Goal: Information Seeking & Learning: Learn about a topic

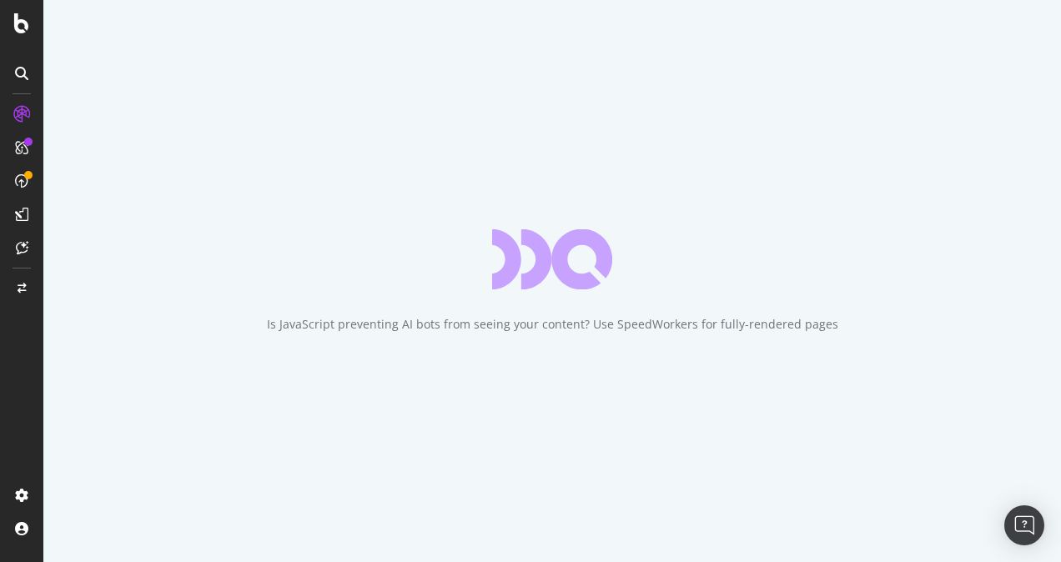
click at [232, 384] on div "Is JavaScript preventing AI bots from seeing your content? Use SpeedWorkers for…" at bounding box center [551, 281] width 1017 height 562
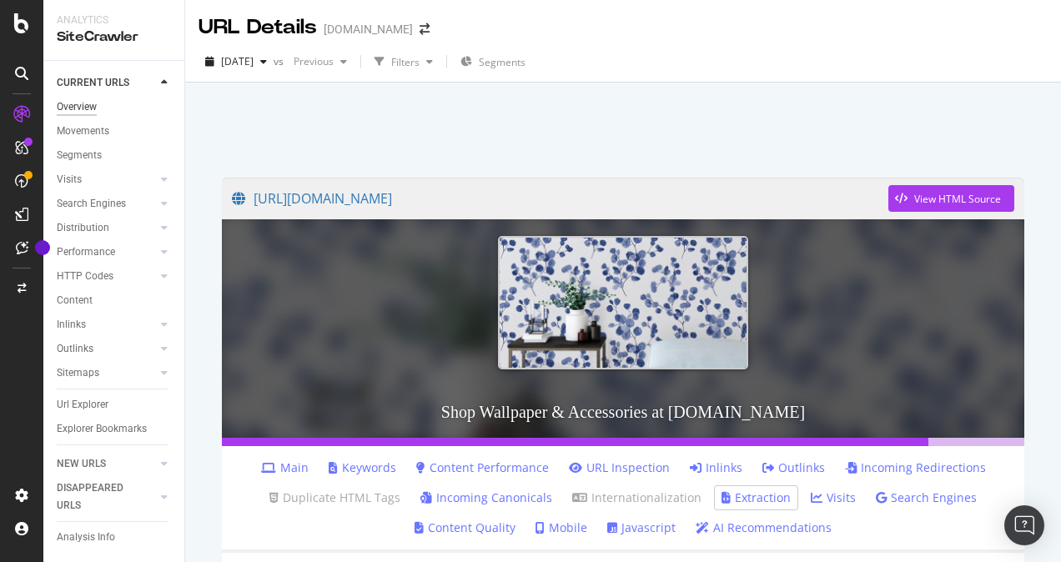
click at [83, 106] on div "Overview" at bounding box center [77, 107] width 40 height 18
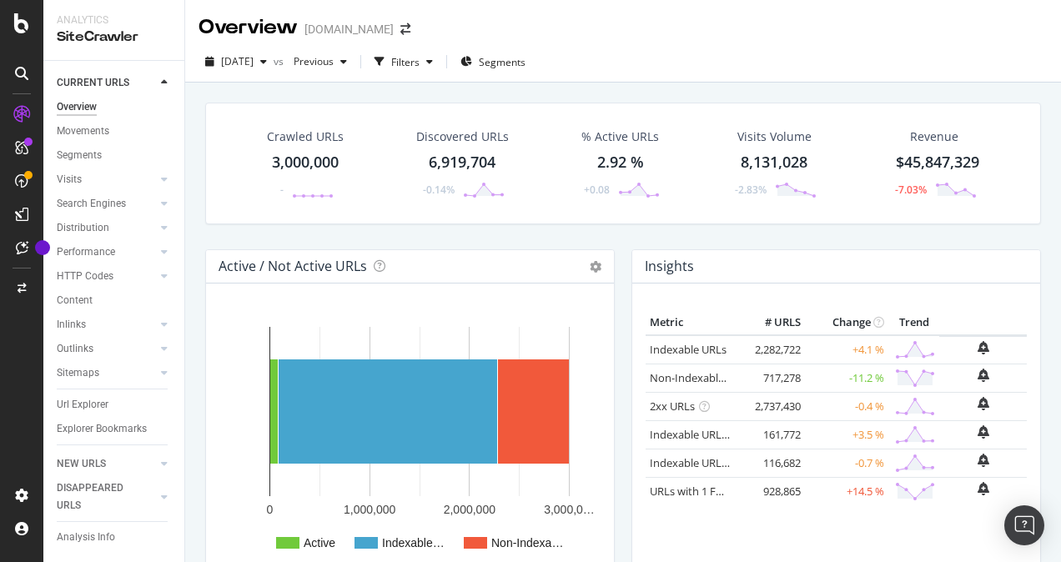
drag, startPoint x: 977, startPoint y: 43, endPoint x: 951, endPoint y: 78, distance: 43.4
click at [977, 43] on div "2025 Aug. 9th vs Previous Filters Segments" at bounding box center [623, 62] width 876 height 41
click at [420, 66] on div "Filters" at bounding box center [405, 62] width 28 height 14
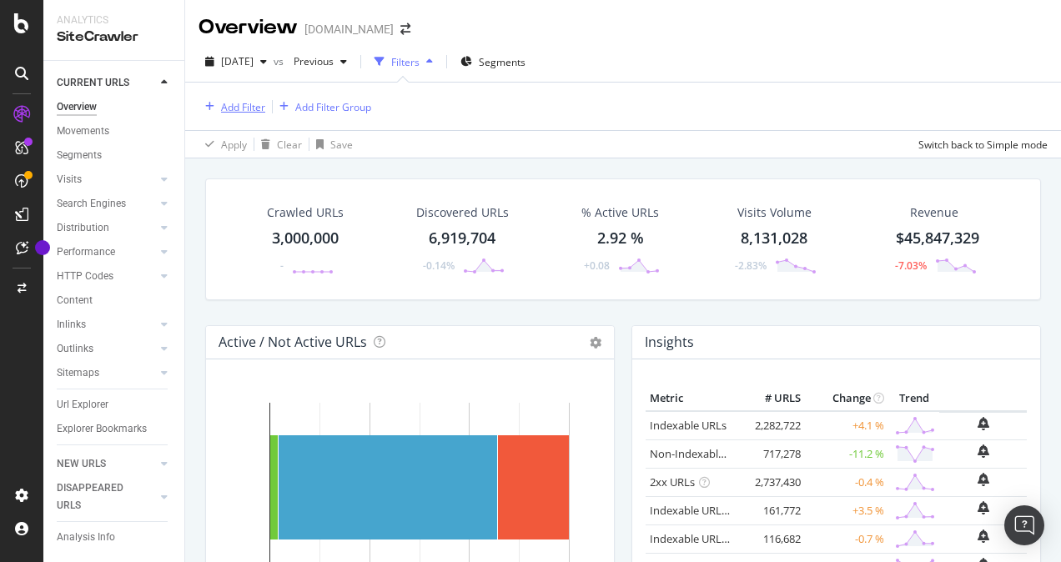
click at [242, 111] on div "Add Filter" at bounding box center [243, 107] width 44 height 14
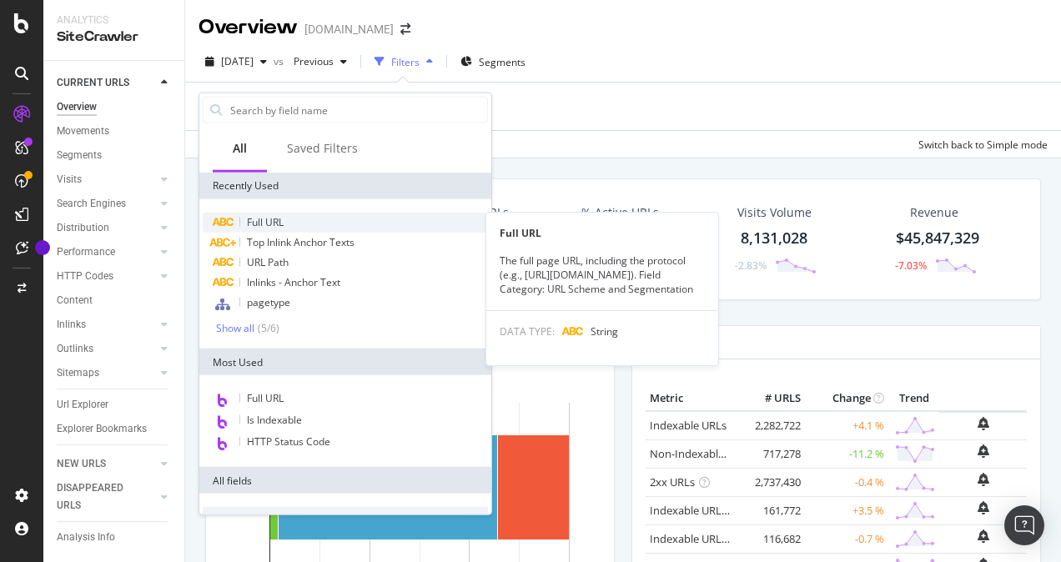
click at [265, 220] on span "Full URL" at bounding box center [265, 222] width 37 height 14
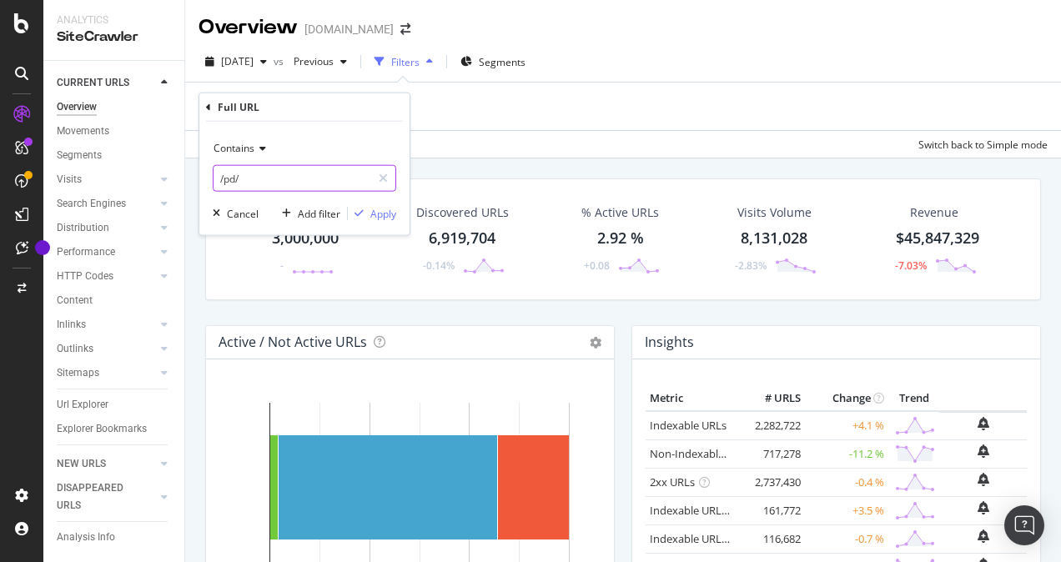
paste input "https://www.lowes.com/pl/fire-safety/fire-extinguishers/2-pack/4294644946-42947…"
type input "https://www.lowes.com/pl/fire-safety/fire-extinguishers/2-pack/4294644946-42947…"
click at [392, 214] on div "Apply" at bounding box center [383, 213] width 26 height 14
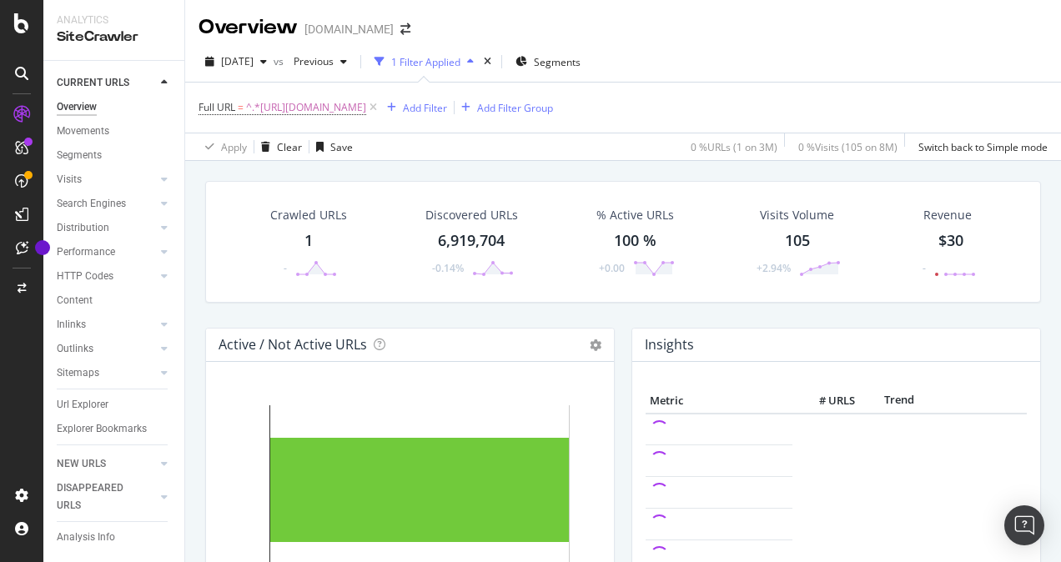
click at [305, 235] on div "1" at bounding box center [308, 241] width 8 height 22
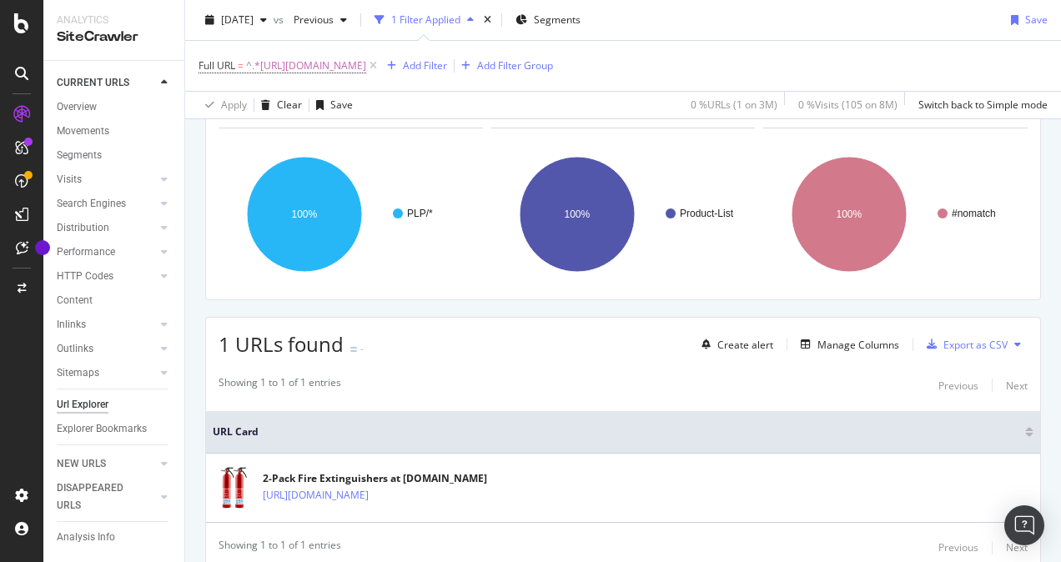
scroll to position [162, 0]
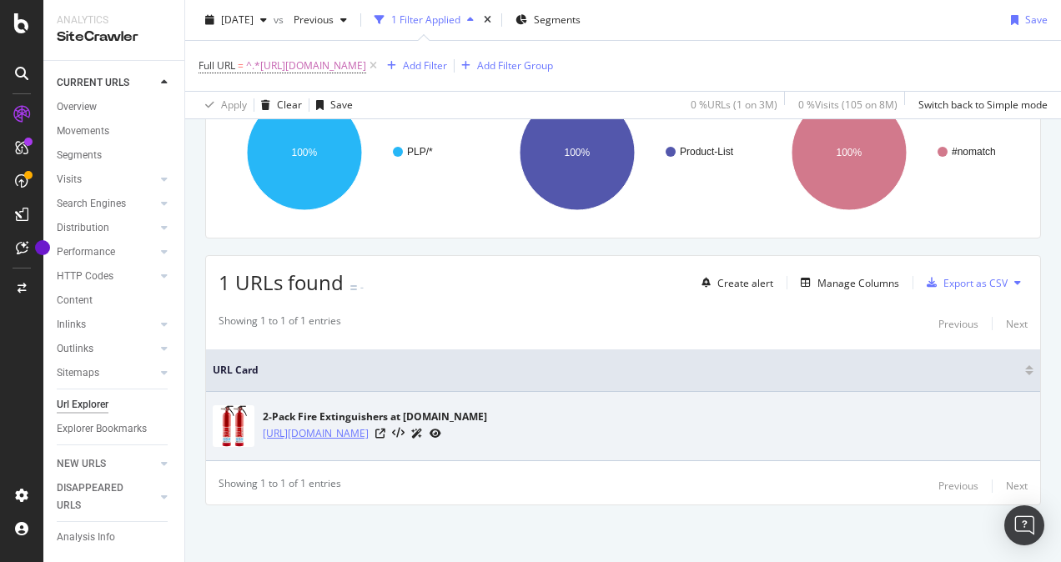
click at [369, 432] on link "https://www.lowes.com/pl/fire-safety/fire-extinguishers/2-pack/4294644946-42947…" at bounding box center [316, 433] width 106 height 17
click at [369, 430] on link "https://www.lowes.com/pl/fire-safety/fire-extinguishers/2-pack/4294644946-42947…" at bounding box center [316, 433] width 106 height 17
click at [369, 434] on link "https://www.lowes.com/pl/fire-safety/fire-extinguishers/2-pack/4294644946-42947…" at bounding box center [316, 433] width 106 height 17
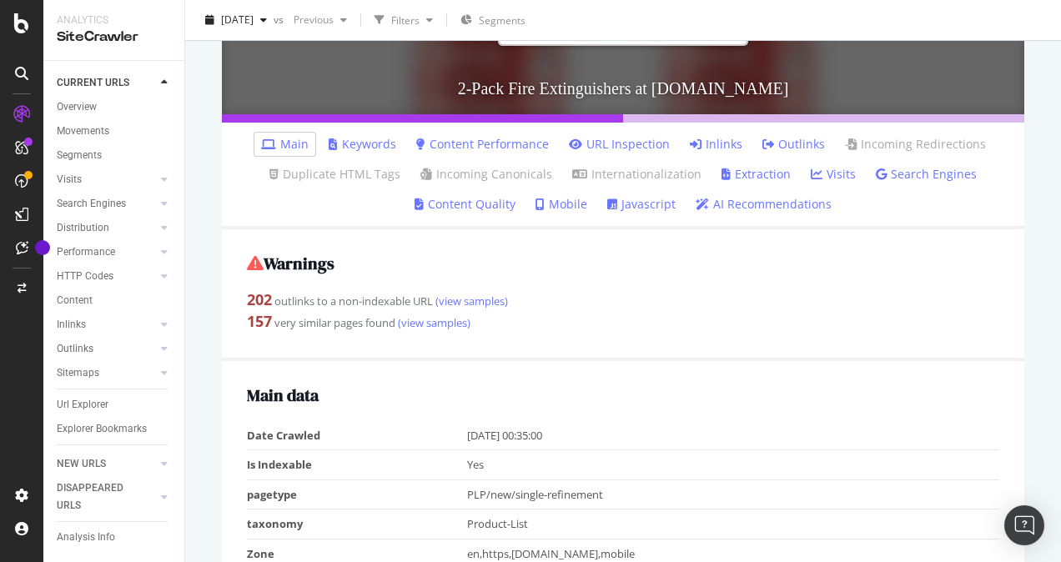
scroll to position [417, 0]
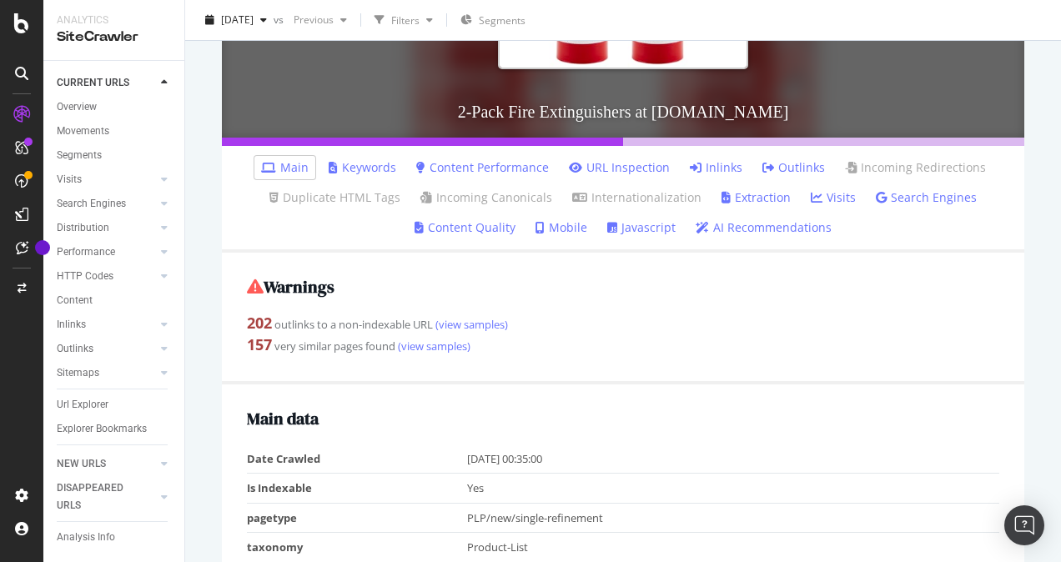
drag, startPoint x: 363, startPoint y: 161, endPoint x: 403, endPoint y: 170, distance: 41.1
click at [363, 161] on link "Keywords" at bounding box center [363, 167] width 68 height 17
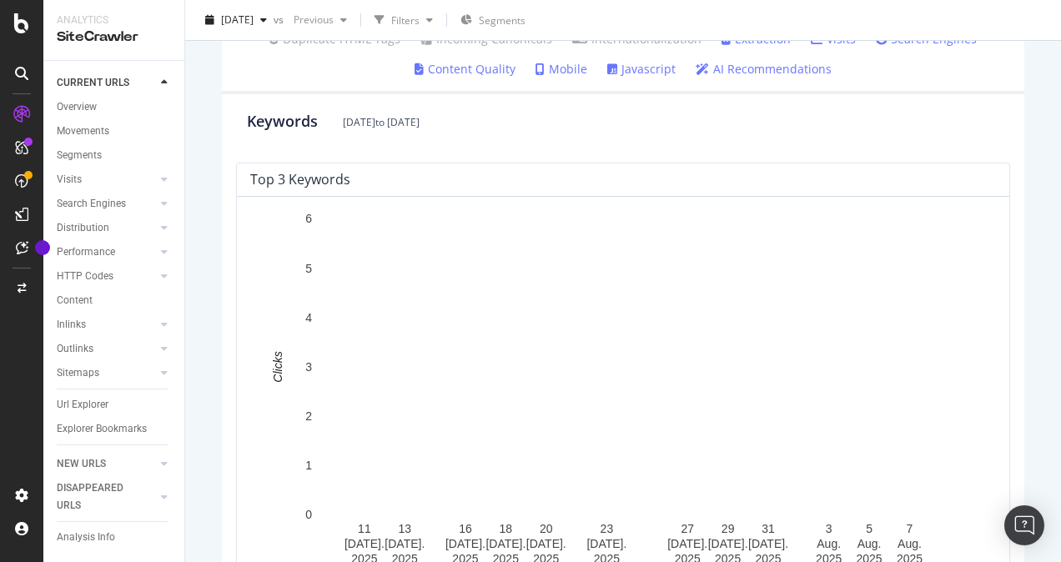
scroll to position [402, 0]
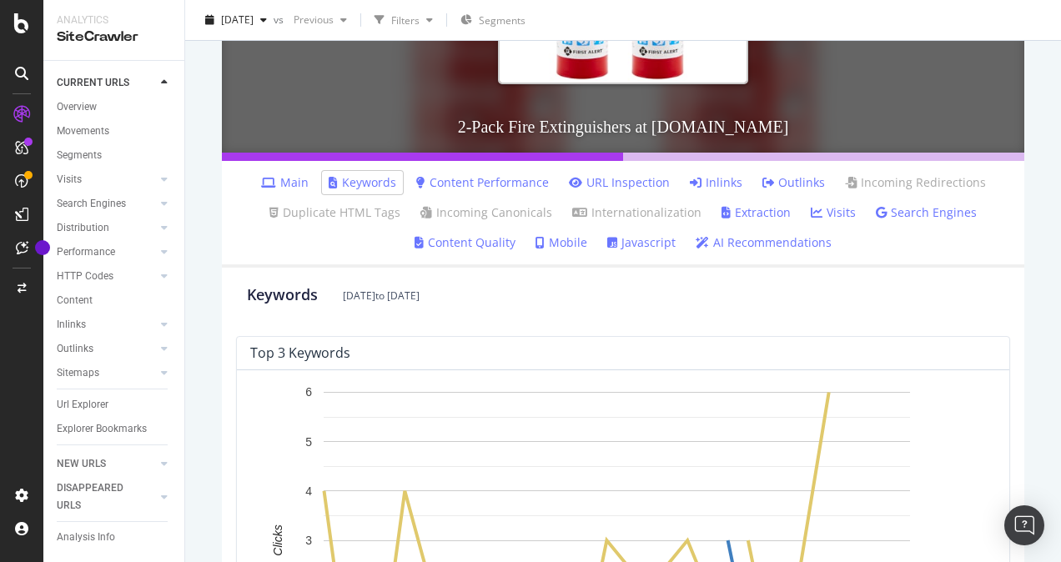
click at [499, 244] on link "Content Quality" at bounding box center [465, 242] width 101 height 17
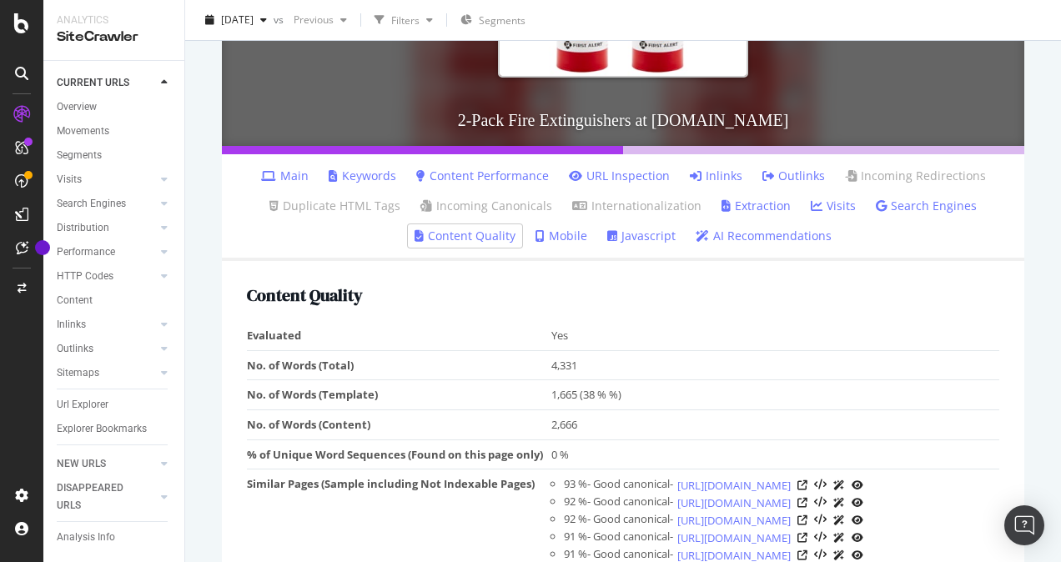
scroll to position [148, 0]
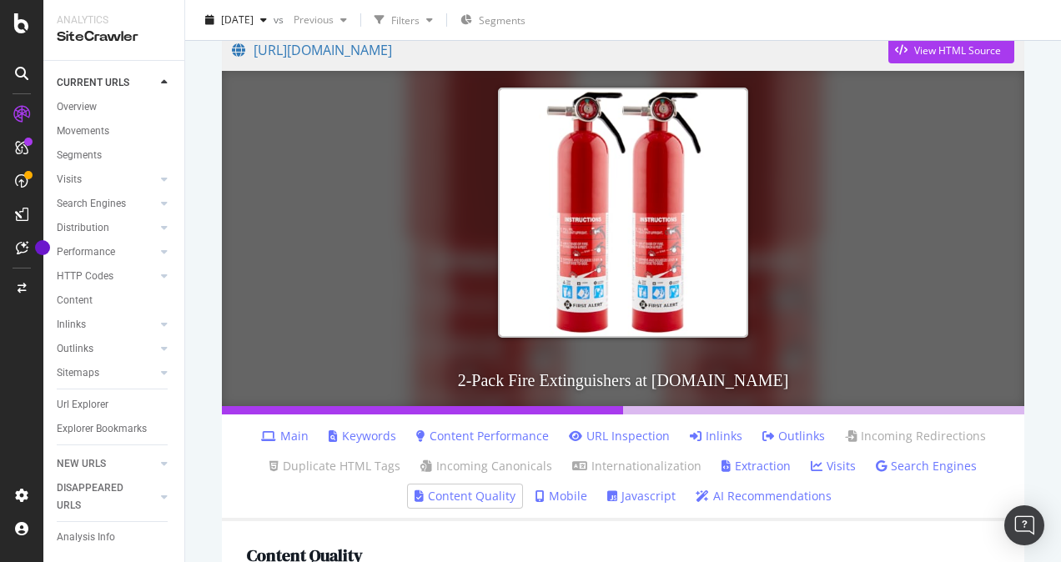
click at [453, 439] on link "Content Performance" at bounding box center [482, 436] width 133 height 17
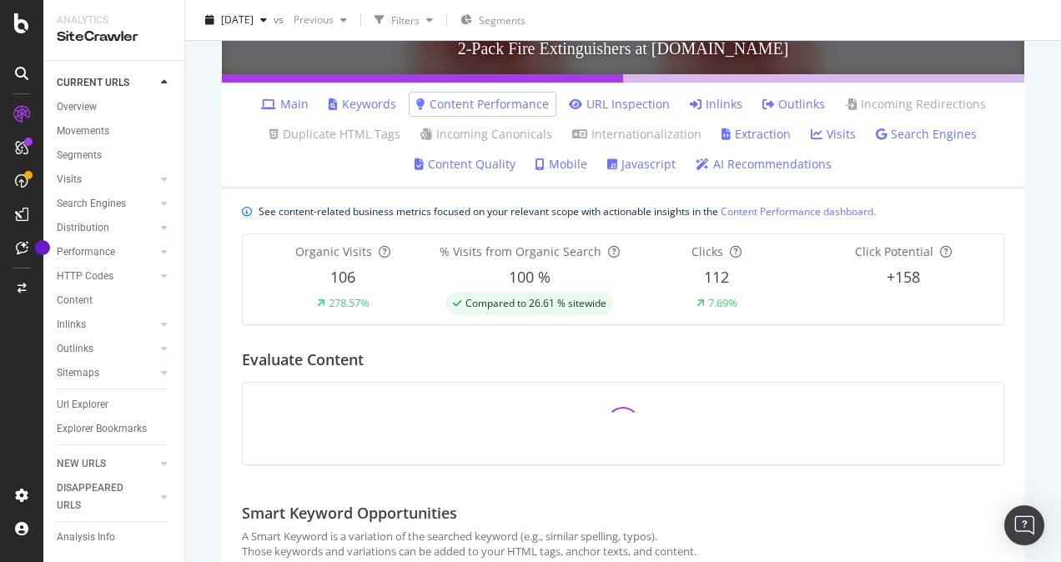
scroll to position [500, 0]
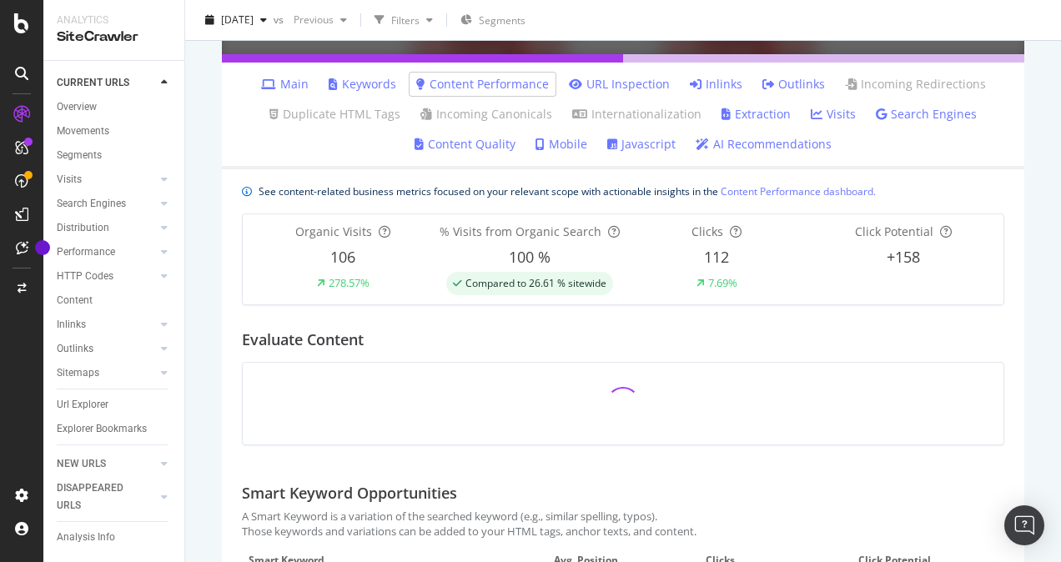
click at [346, 85] on link "Keywords" at bounding box center [363, 84] width 68 height 17
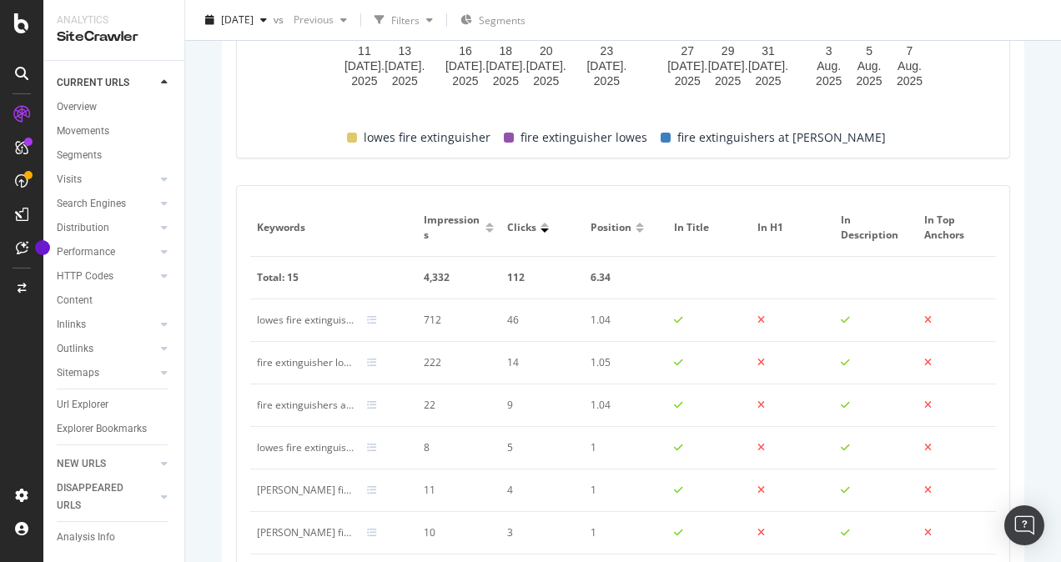
scroll to position [1319, 0]
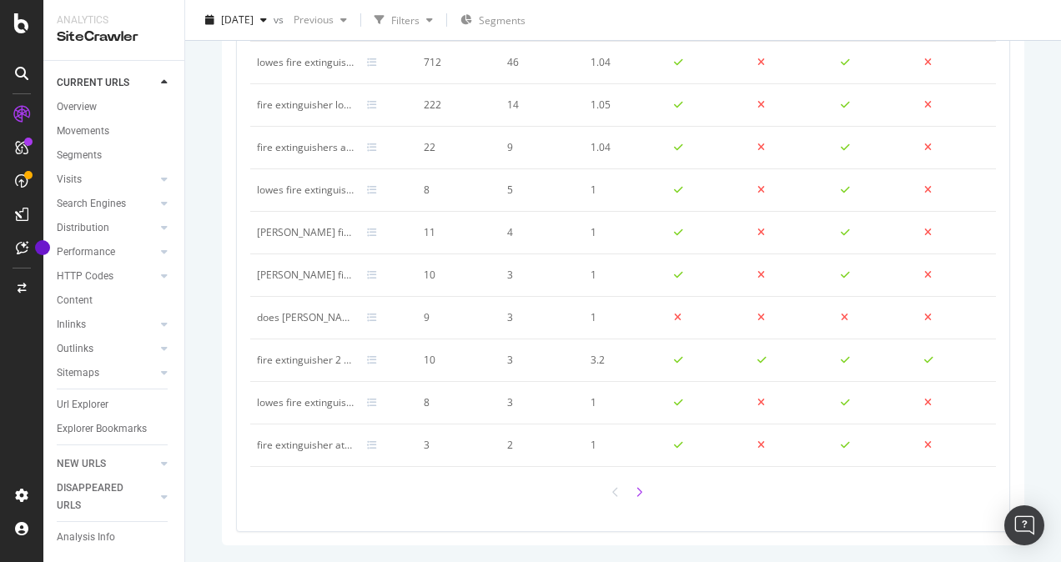
click at [636, 493] on icon at bounding box center [639, 492] width 7 height 11
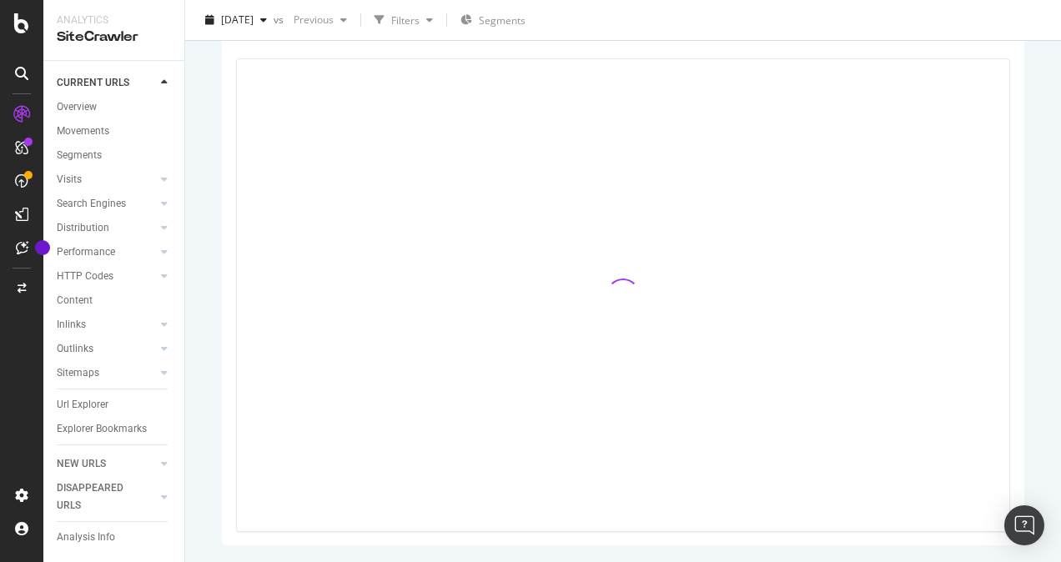
scroll to position [1180, 0]
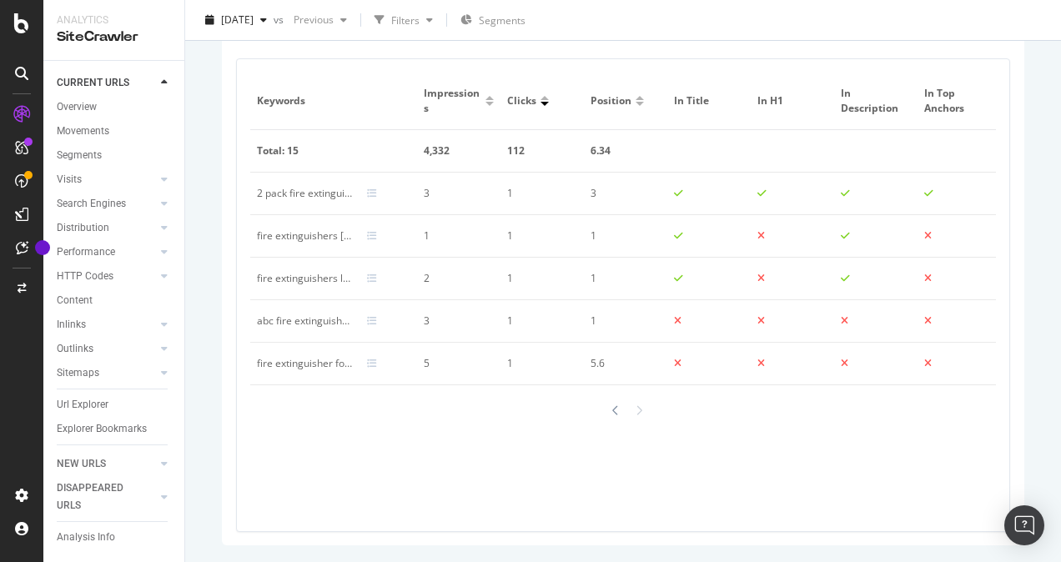
click at [292, 191] on div "2 pack fire extinguisher" at bounding box center [305, 193] width 97 height 15
click at [370, 192] on icon at bounding box center [372, 193] width 10 height 10
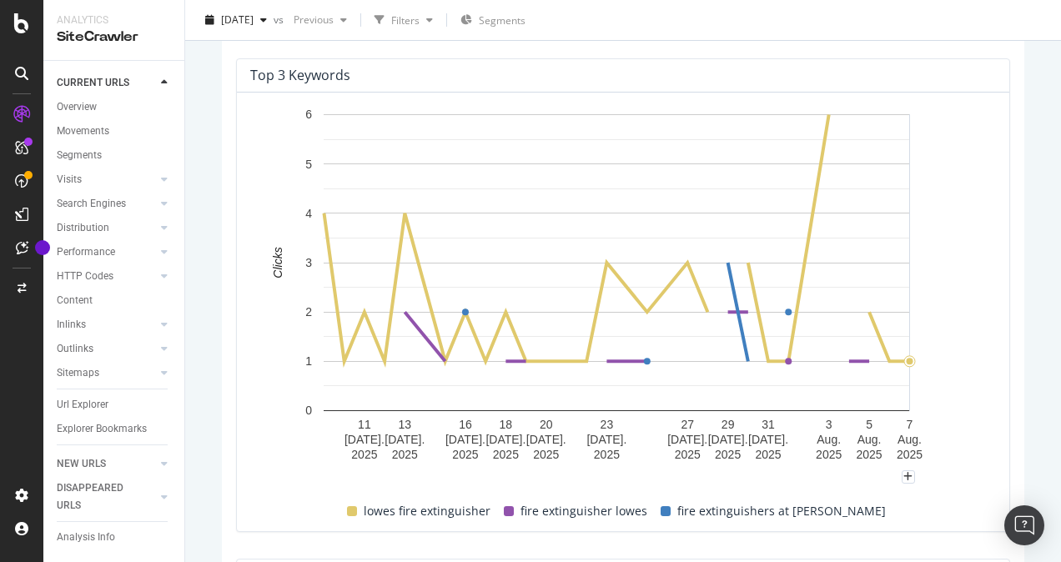
scroll to position [346, 0]
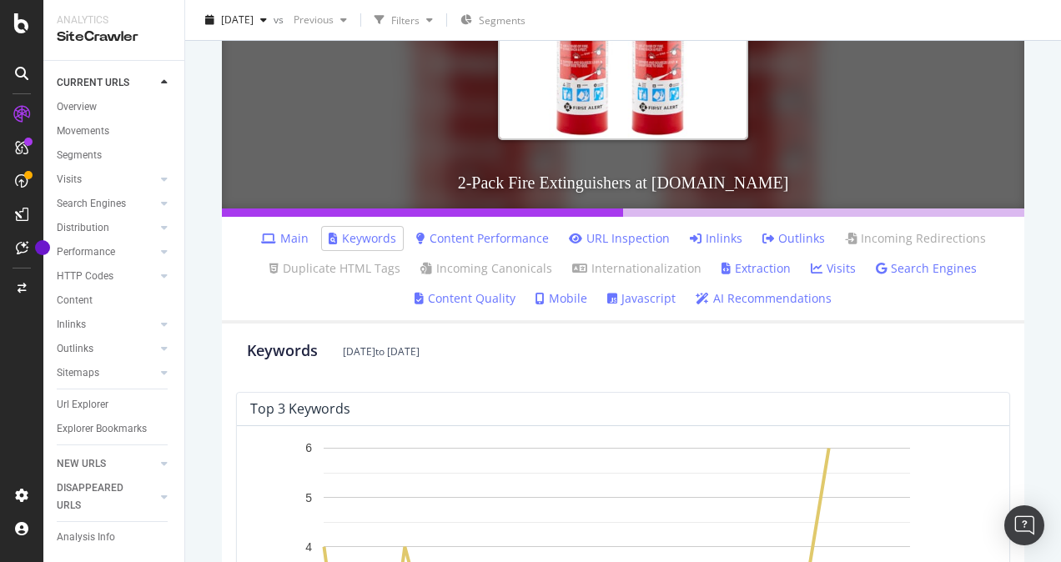
click at [479, 299] on link "Content Quality" at bounding box center [465, 298] width 101 height 17
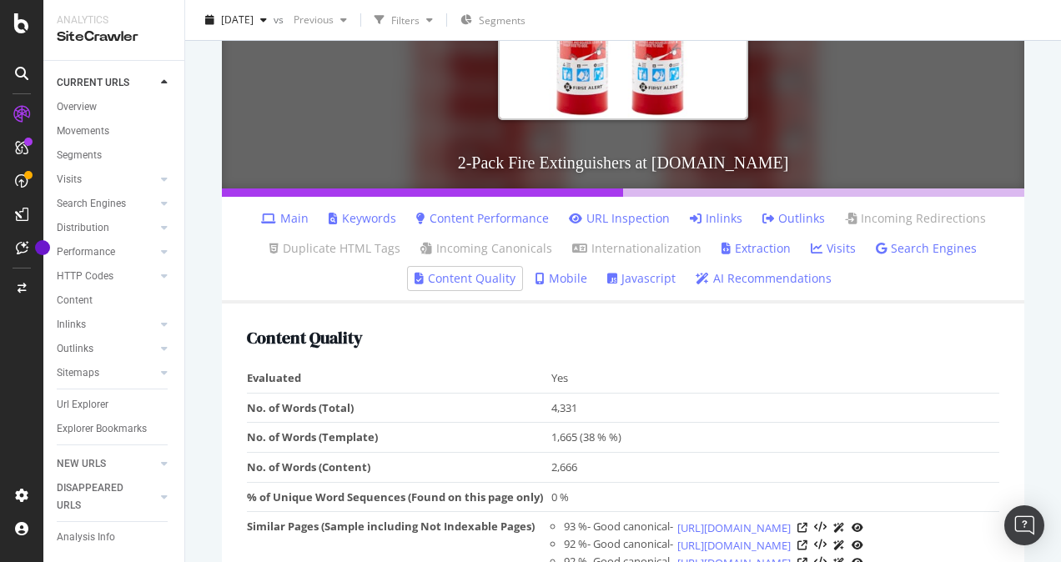
scroll to position [232, 0]
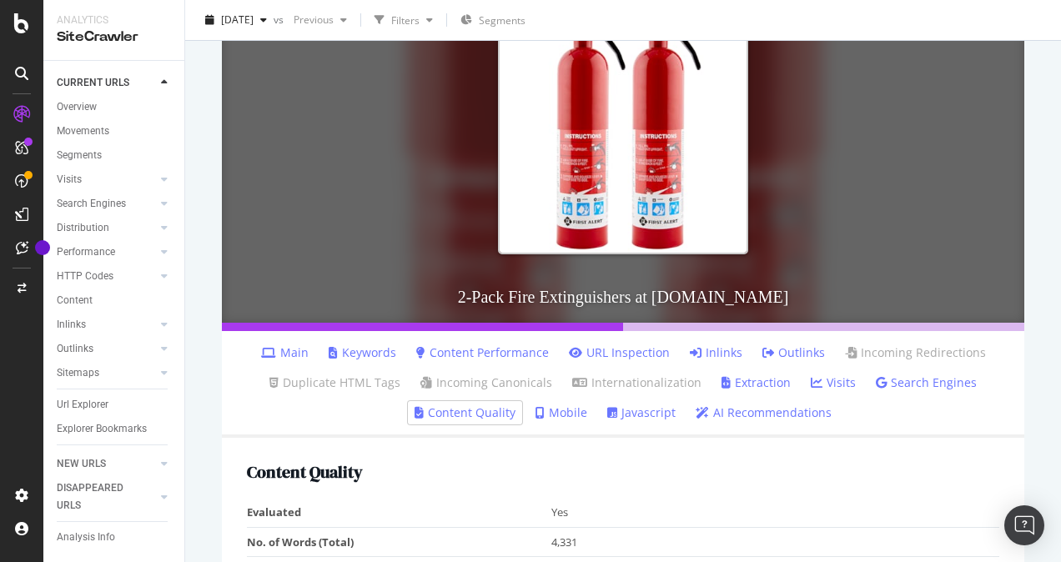
click at [486, 351] on link "Content Performance" at bounding box center [482, 352] width 133 height 17
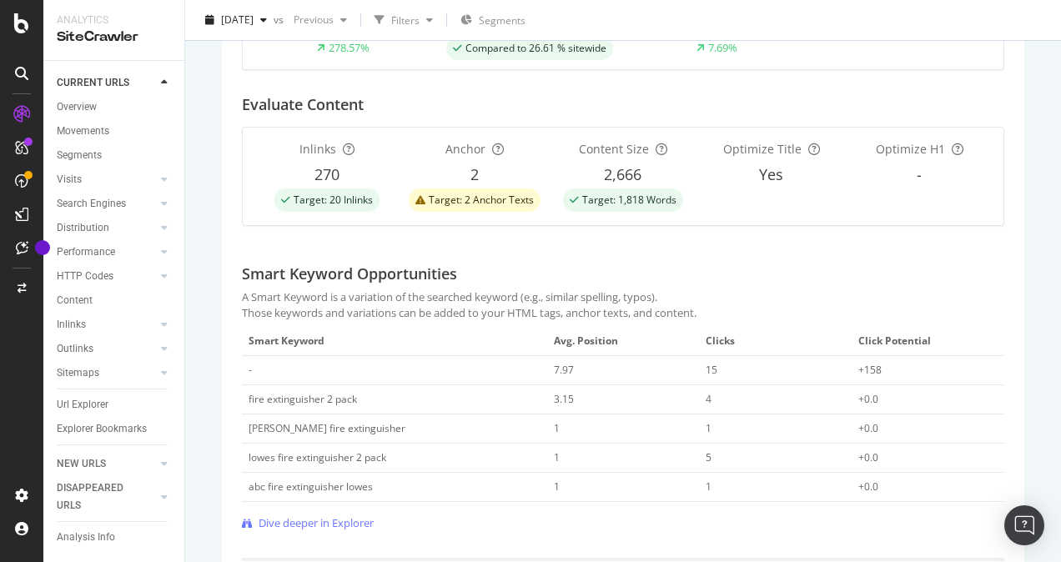
scroll to position [902, 0]
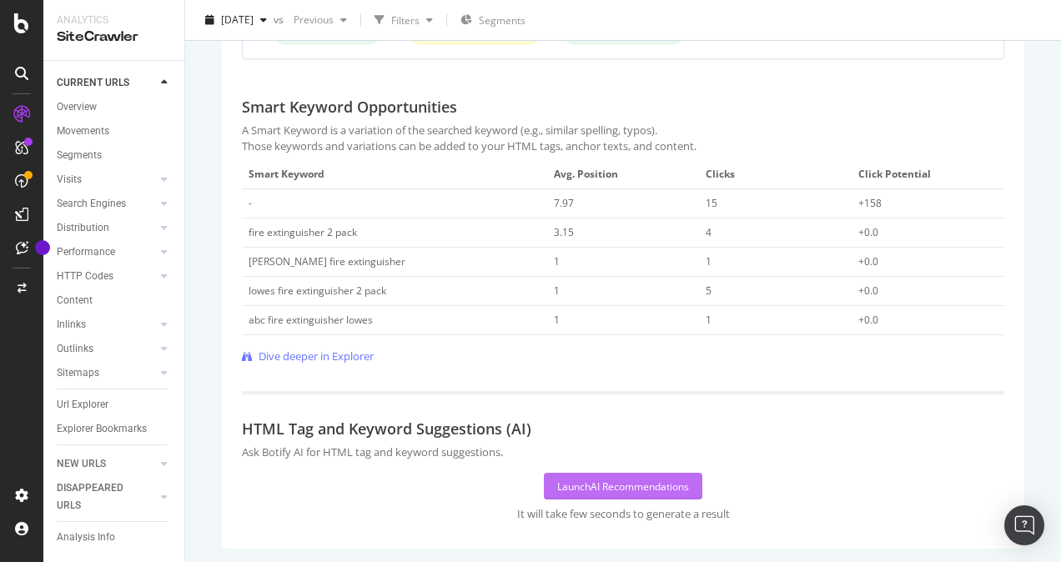
click at [638, 480] on div "Launch AI Recommendations" at bounding box center [623, 487] width 132 height 14
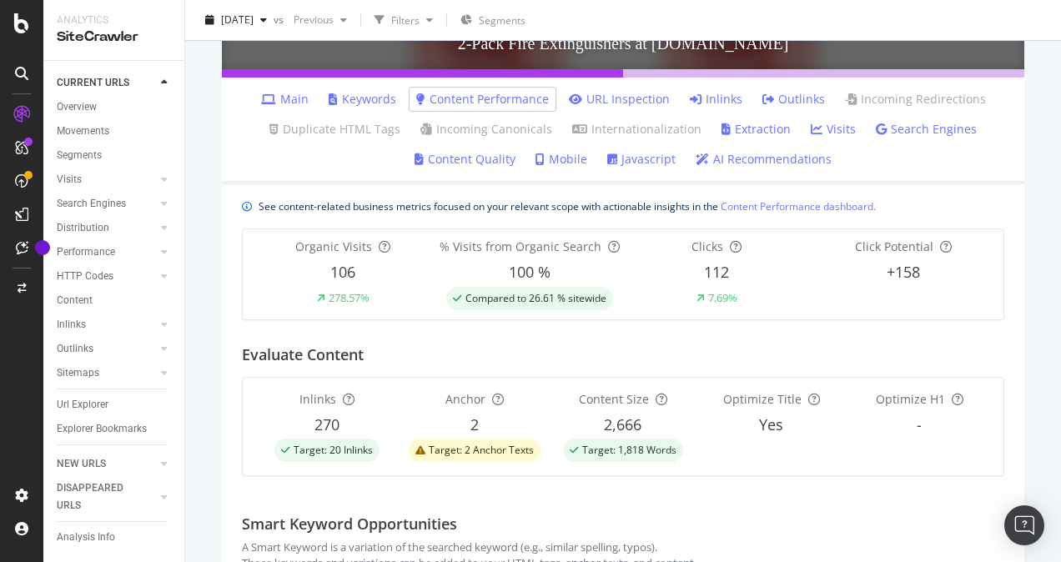
scroll to position [235, 0]
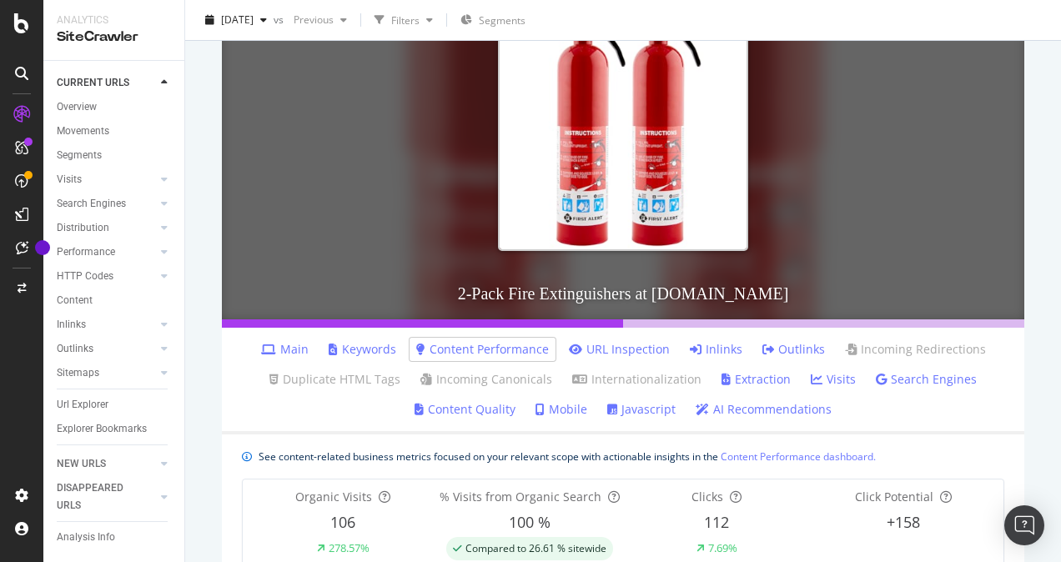
click at [770, 411] on link "AI Recommendations" at bounding box center [764, 409] width 136 height 17
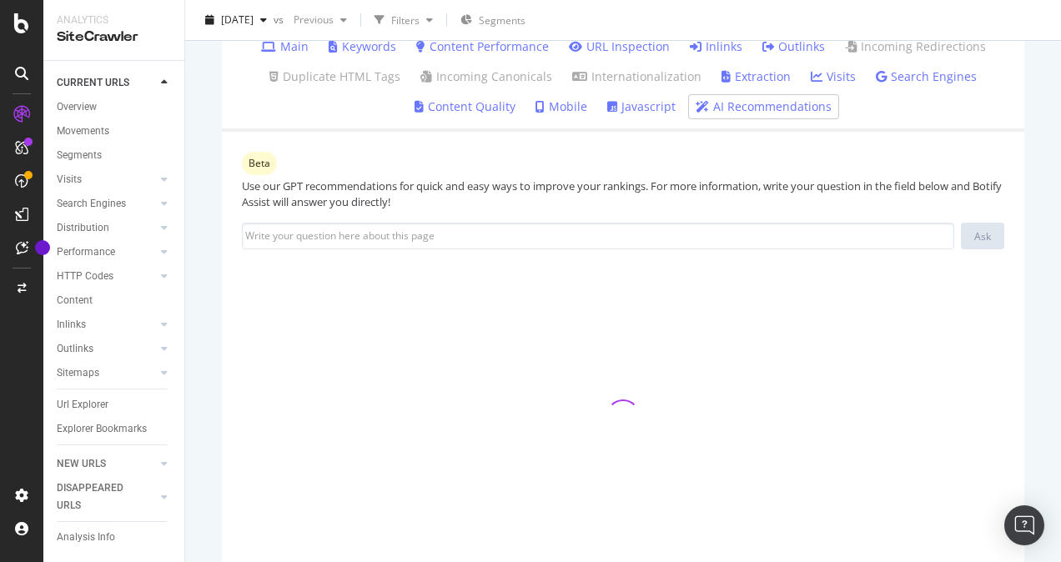
scroll to position [500, 0]
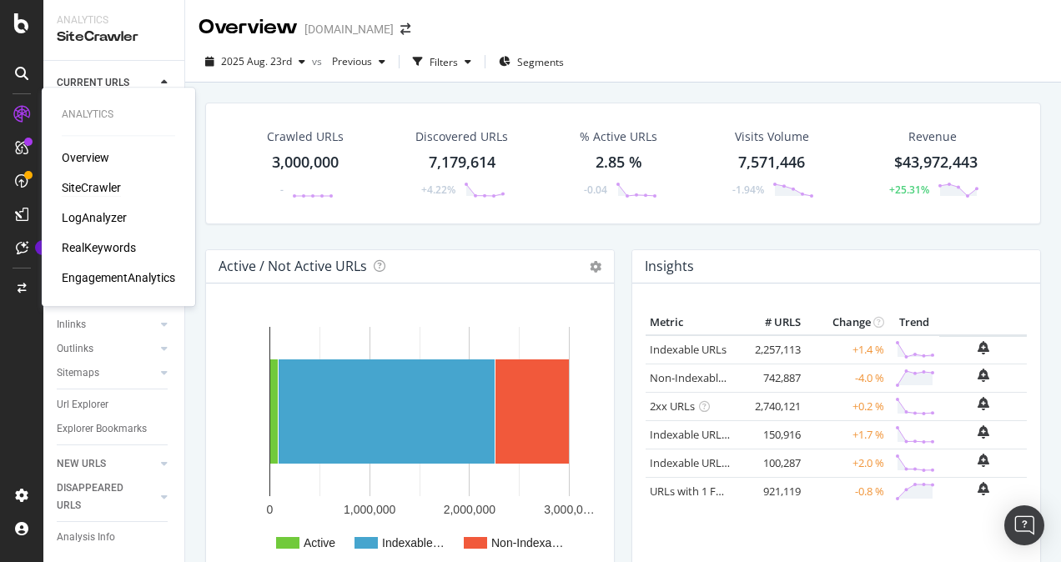
drag, startPoint x: 92, startPoint y: 155, endPoint x: 108, endPoint y: 167, distance: 20.4
click at [93, 155] on div "Overview" at bounding box center [86, 157] width 48 height 17
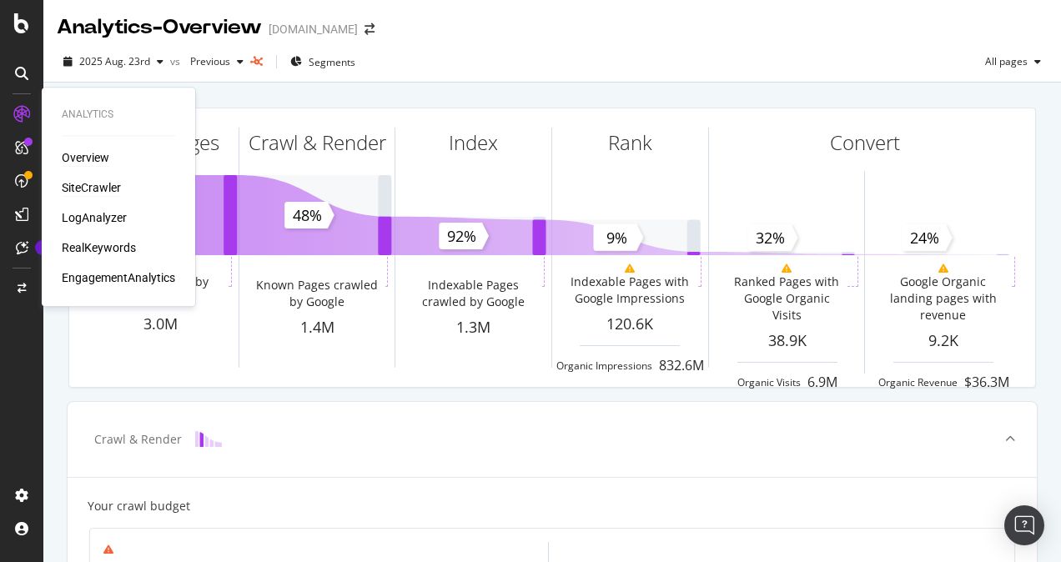
click at [99, 184] on div "SiteCrawler" at bounding box center [91, 187] width 59 height 17
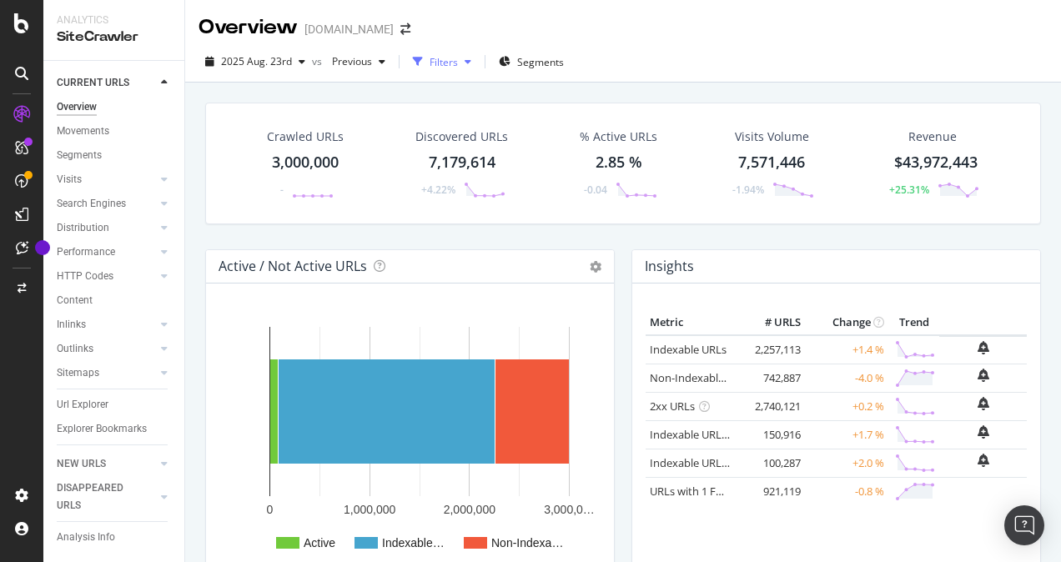
click at [453, 57] on div "Filters" at bounding box center [444, 62] width 28 height 14
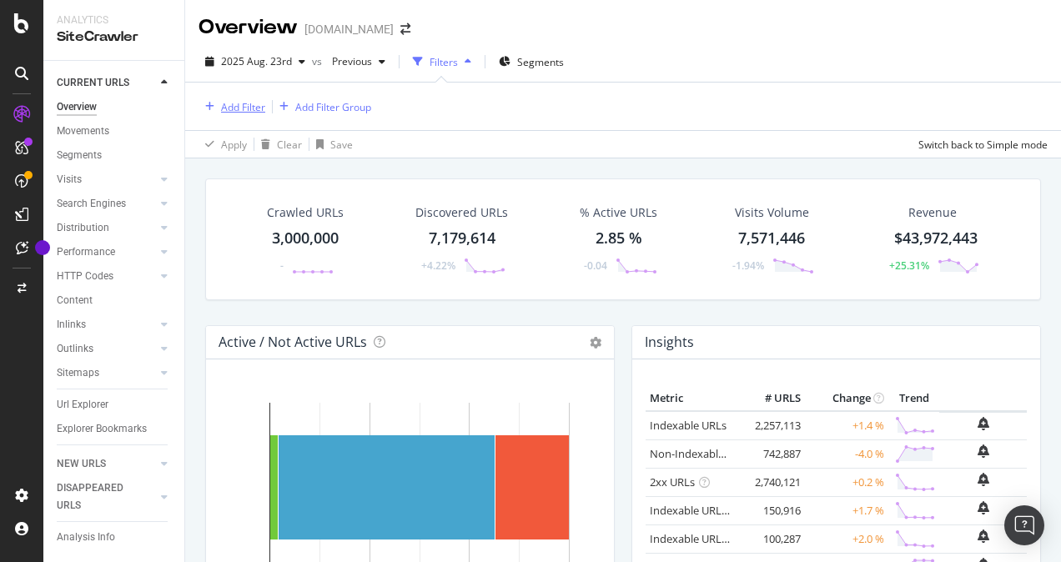
click at [234, 107] on div "Add Filter" at bounding box center [243, 107] width 44 height 14
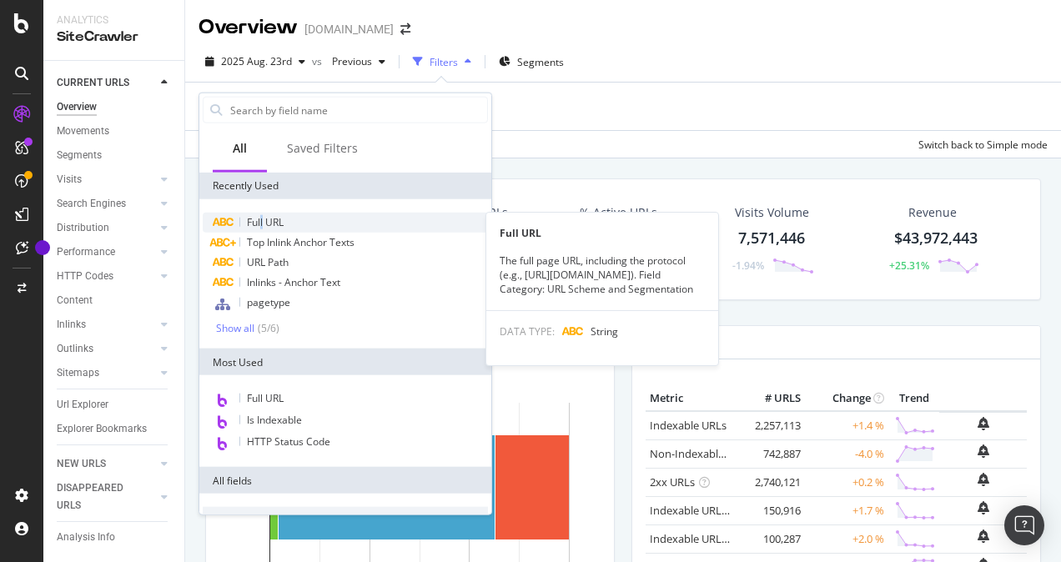
click at [262, 221] on span "Full URL" at bounding box center [265, 222] width 37 height 14
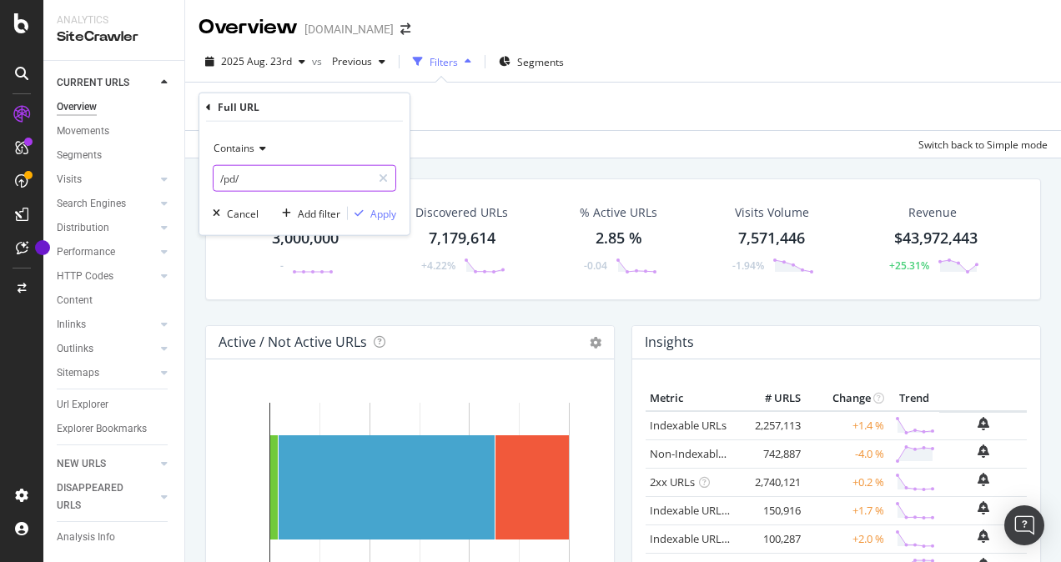
click at [244, 182] on input "/pd/" at bounding box center [293, 178] width 158 height 27
paste input "https://www.lowes.com/pl/fire-safety/fire-extinguishers/4294644946"
type input "https://www.lowes.com/pl/fire-safety/fire-extinguishers/4294644946"
click at [385, 209] on div "Apply" at bounding box center [383, 213] width 26 height 14
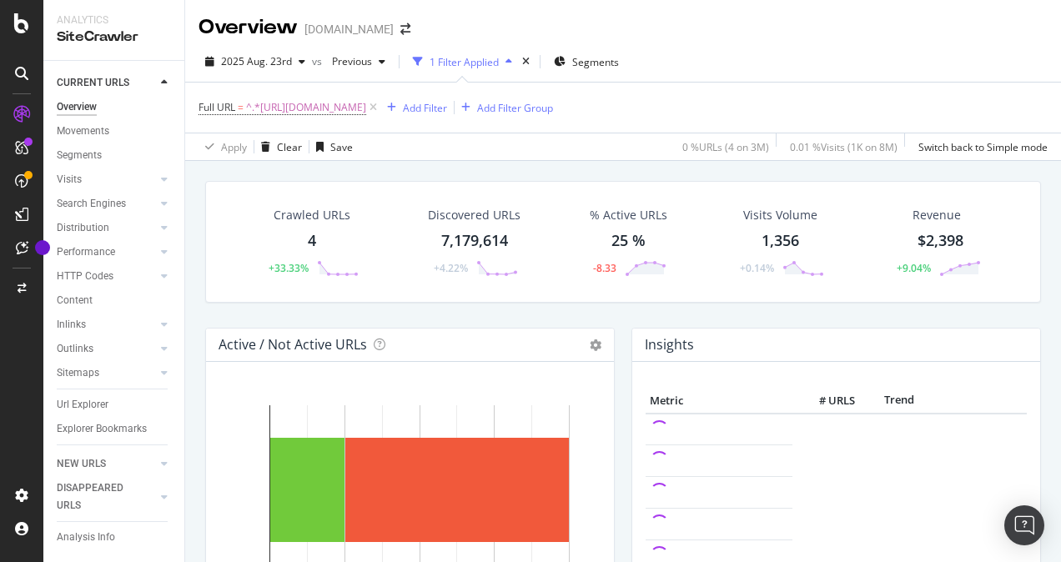
click at [312, 240] on div "4" at bounding box center [312, 241] width 8 height 22
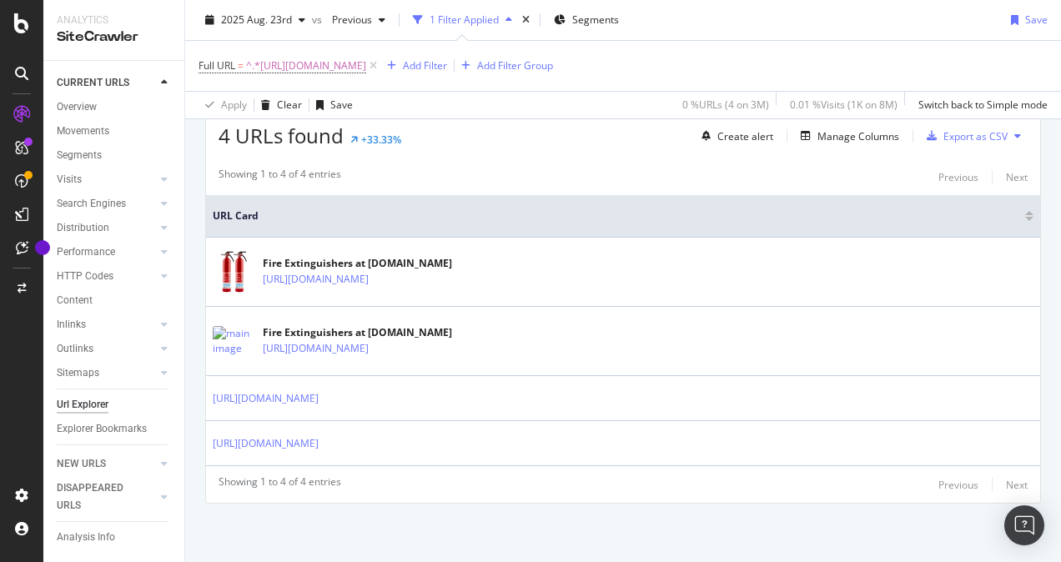
scroll to position [312, 0]
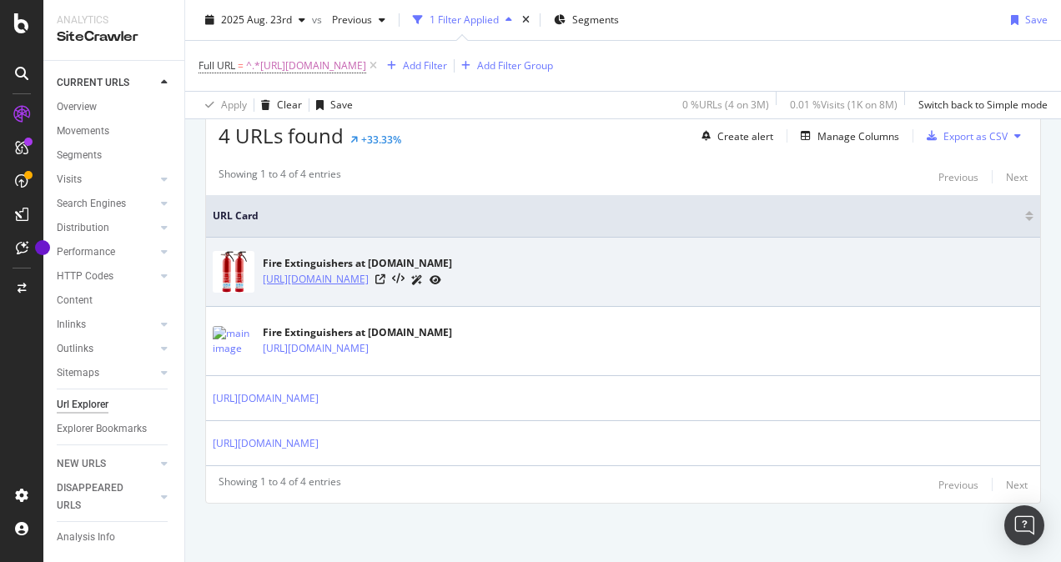
click at [369, 274] on link "https://www.lowes.com/pl/fire-safety/fire-extinguishers/4294644946" at bounding box center [316, 279] width 106 height 17
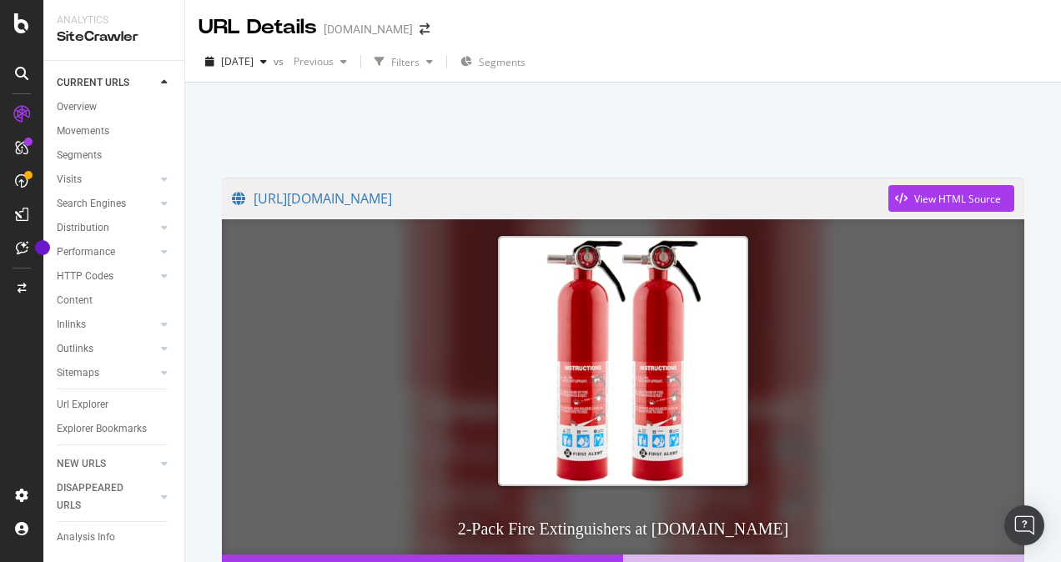
scroll to position [417, 0]
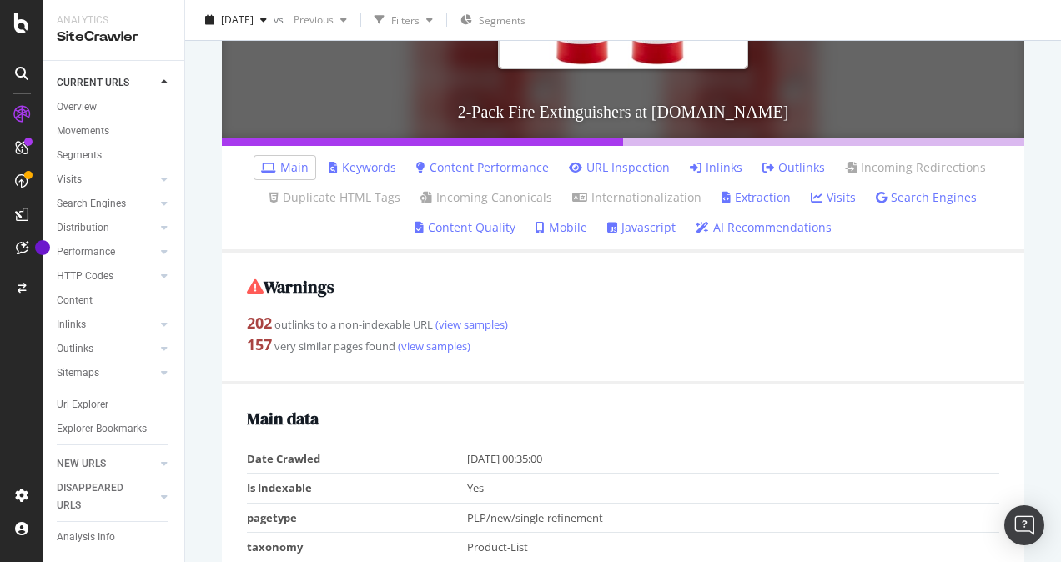
click at [756, 229] on link "AI Recommendations" at bounding box center [764, 227] width 136 height 17
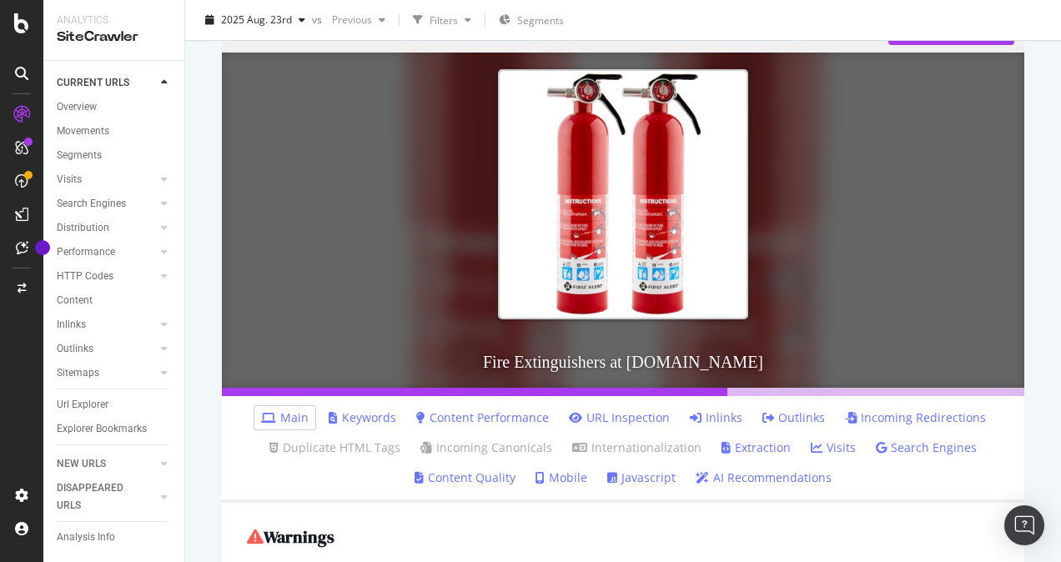
scroll to position [334, 0]
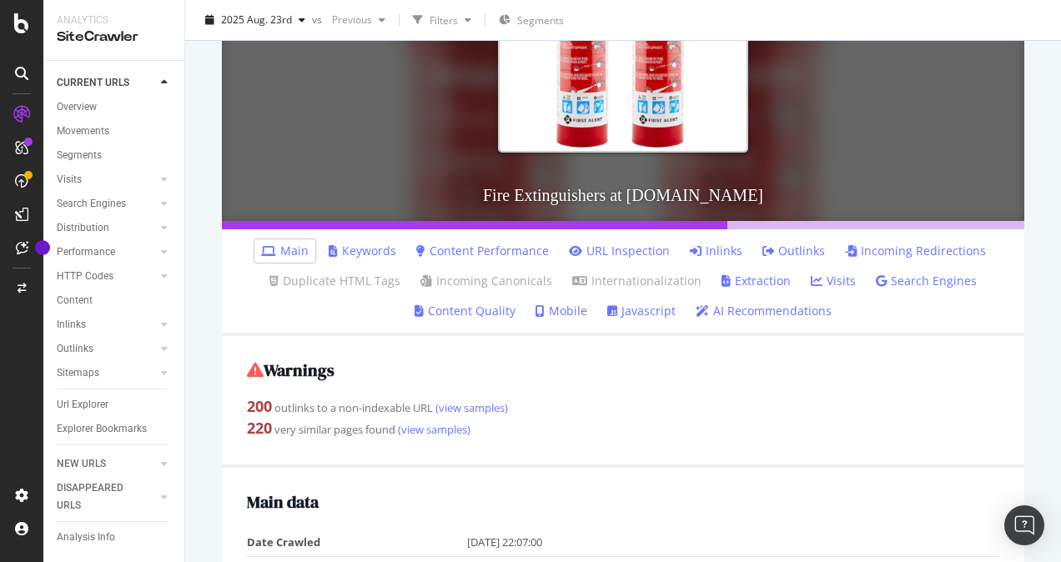
click at [355, 250] on link "Keywords" at bounding box center [363, 251] width 68 height 17
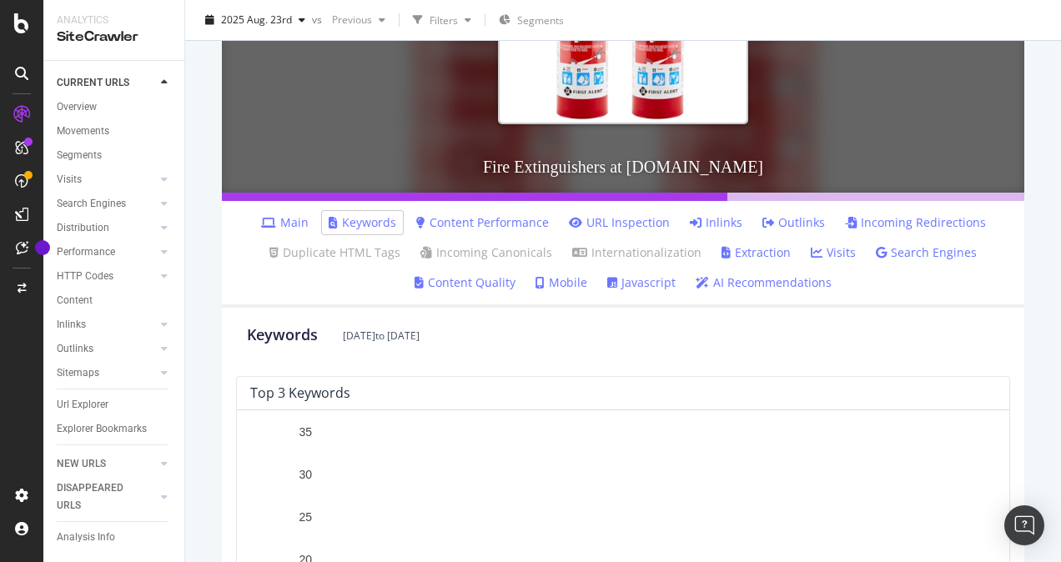
scroll to position [245, 0]
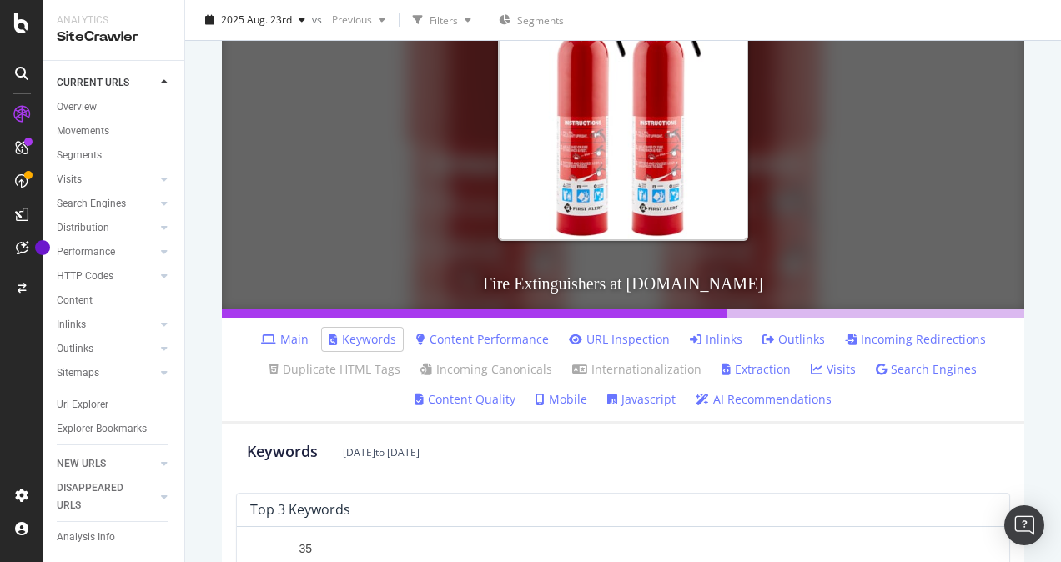
click at [475, 334] on link "Content Performance" at bounding box center [482, 339] width 133 height 17
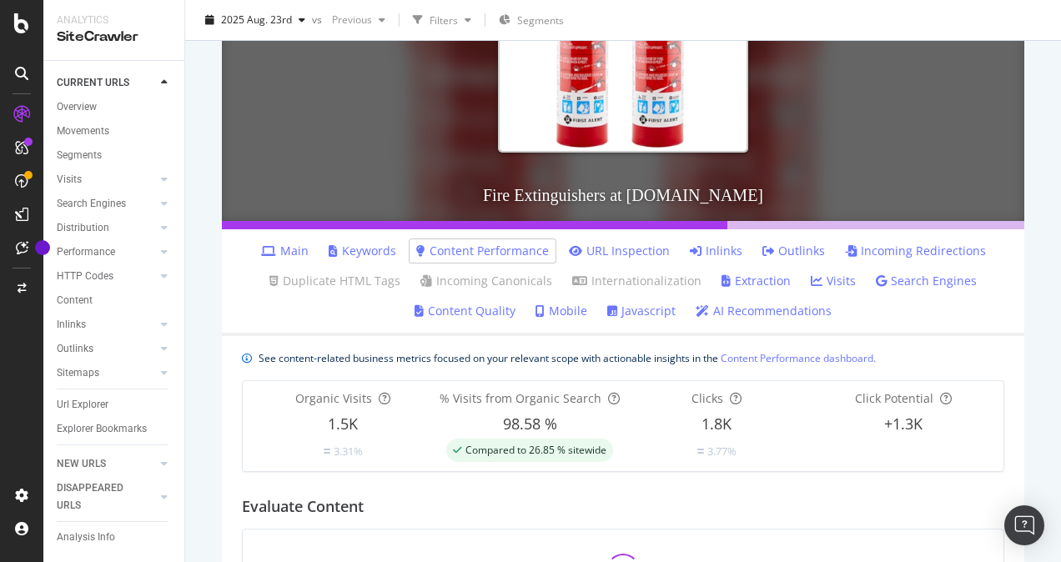
scroll to position [417, 0]
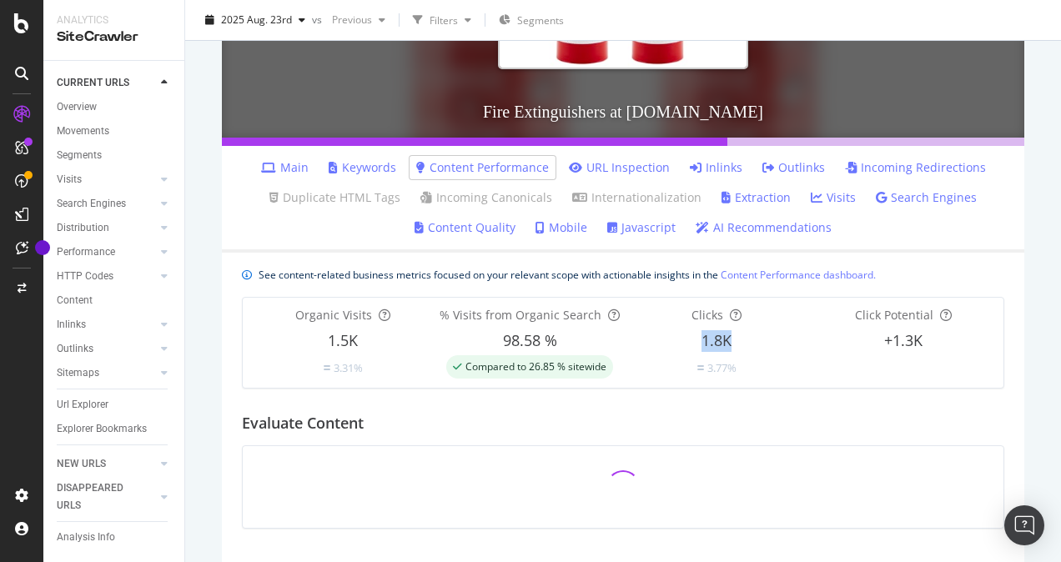
drag, startPoint x: 695, startPoint y: 341, endPoint x: 725, endPoint y: 340, distance: 30.0
click at [725, 340] on div "1.8K" at bounding box center [716, 341] width 187 height 22
drag, startPoint x: 725, startPoint y: 340, endPoint x: 789, endPoint y: 352, distance: 65.3
click at [789, 352] on div "Clicks 1.8K 3.77%" at bounding box center [716, 343] width 187 height 72
click at [900, 346] on span "+1.3K" at bounding box center [903, 340] width 38 height 20
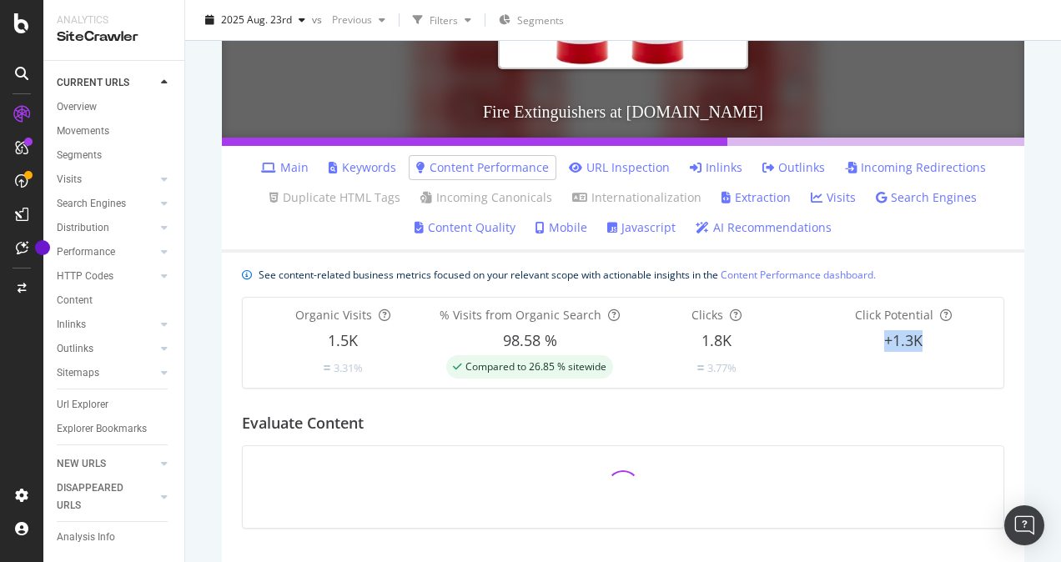
drag, startPoint x: 872, startPoint y: 343, endPoint x: 919, endPoint y: 340, distance: 46.8
click at [919, 340] on div "+1.3K" at bounding box center [903, 341] width 187 height 22
drag, startPoint x: 919, startPoint y: 340, endPoint x: 816, endPoint y: 362, distance: 105.7
click at [816, 362] on div "Click Potential +1.3K" at bounding box center [903, 343] width 187 height 72
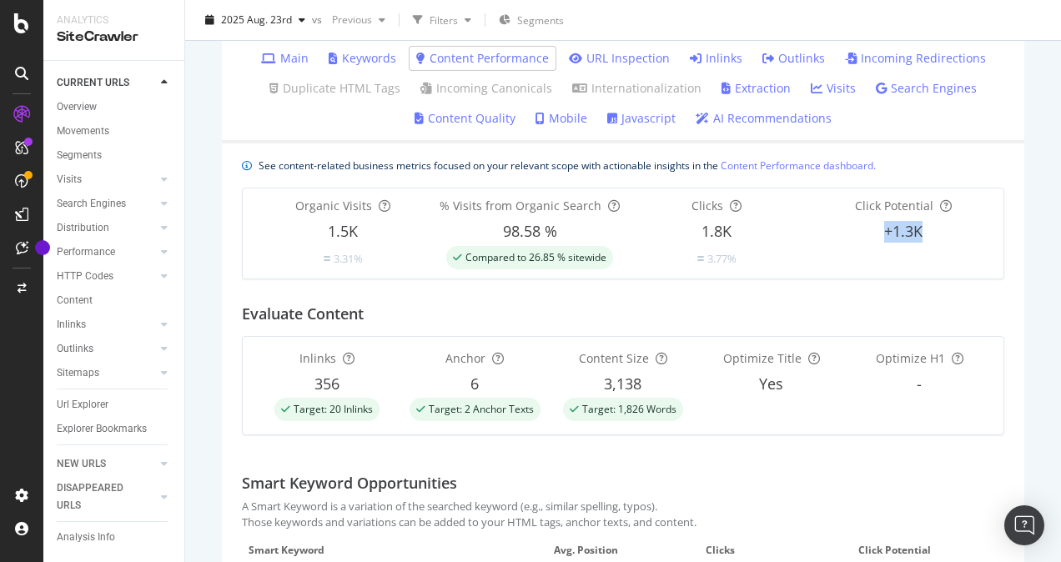
scroll to position [500, 0]
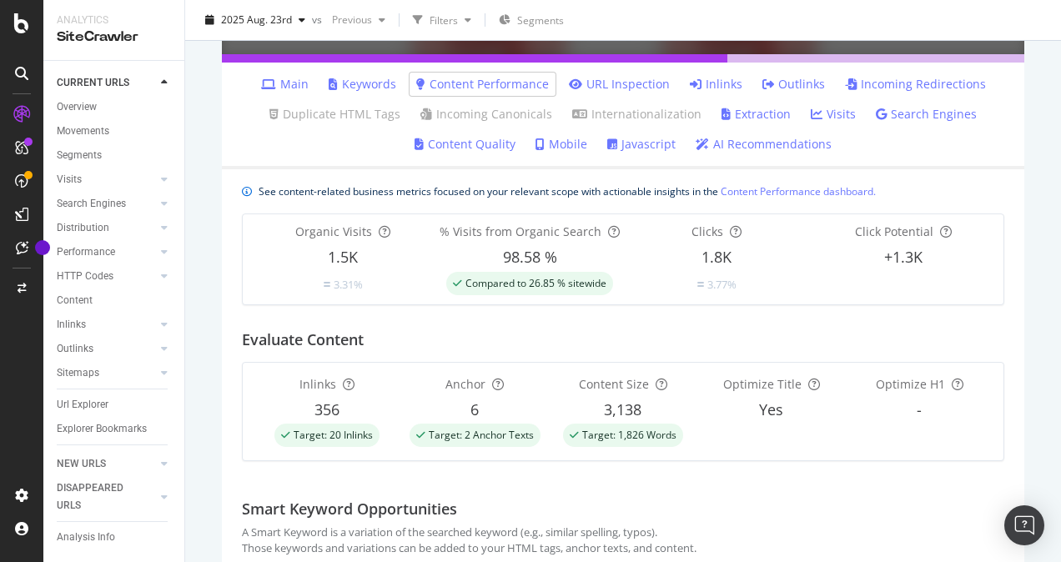
click at [1028, 264] on div "URL Details www.lowes.com 2025 Aug. 23rd vs Previous Filters Segments https://w…" at bounding box center [623, 281] width 876 height 562
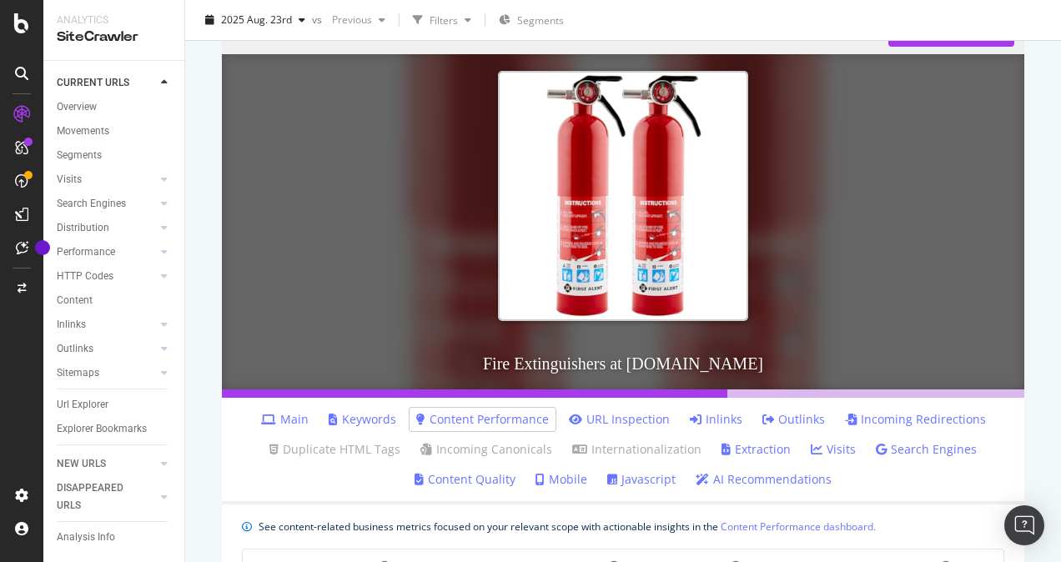
scroll to position [0, 0]
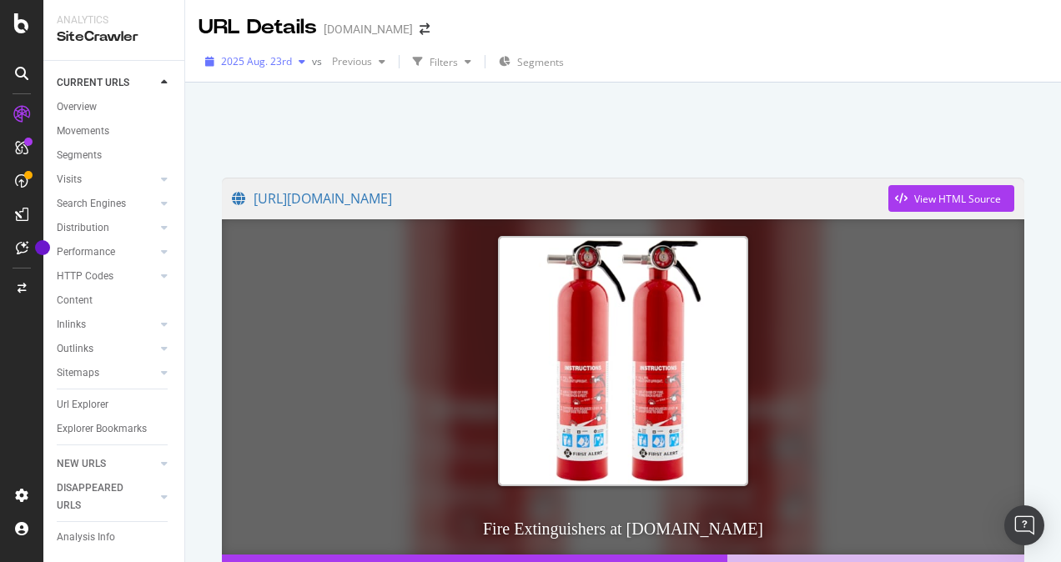
click at [294, 58] on div "button" at bounding box center [302, 62] width 20 height 10
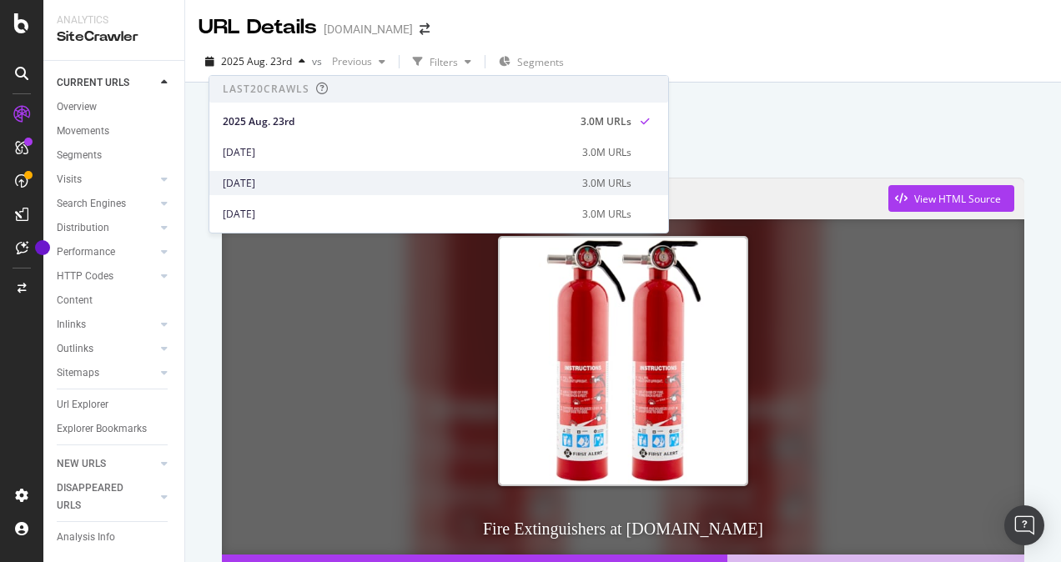
click at [274, 181] on div "2025 Aug. 9th" at bounding box center [397, 183] width 349 height 15
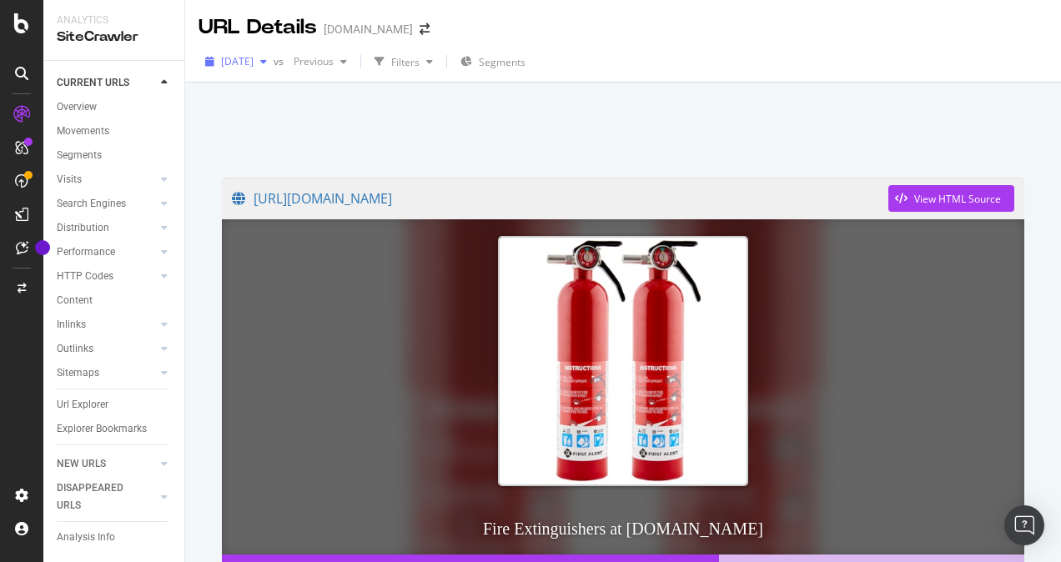
click at [274, 58] on div "button" at bounding box center [264, 62] width 20 height 10
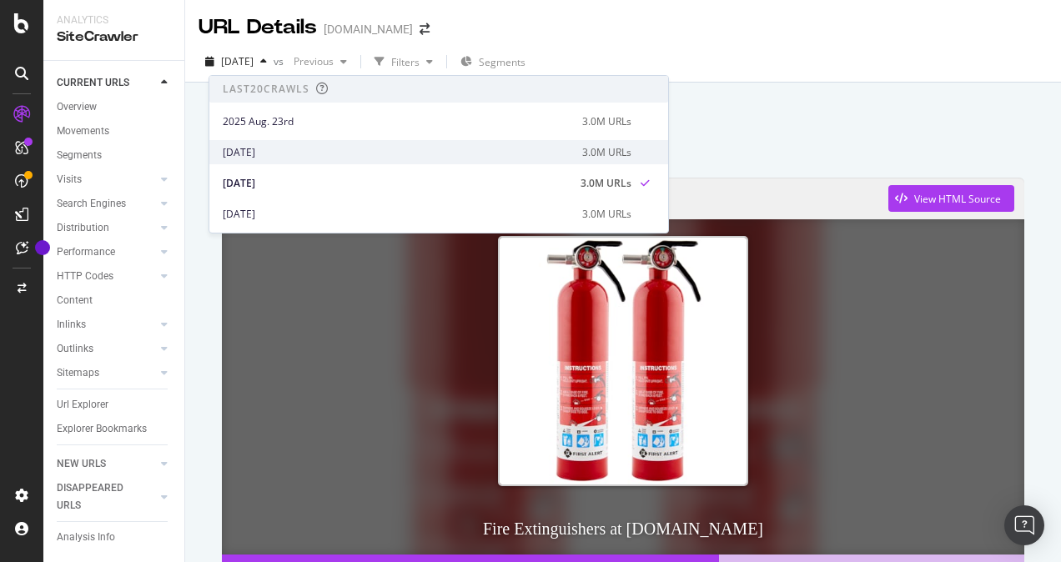
click at [262, 150] on div "2025 Aug. 16th" at bounding box center [397, 152] width 349 height 15
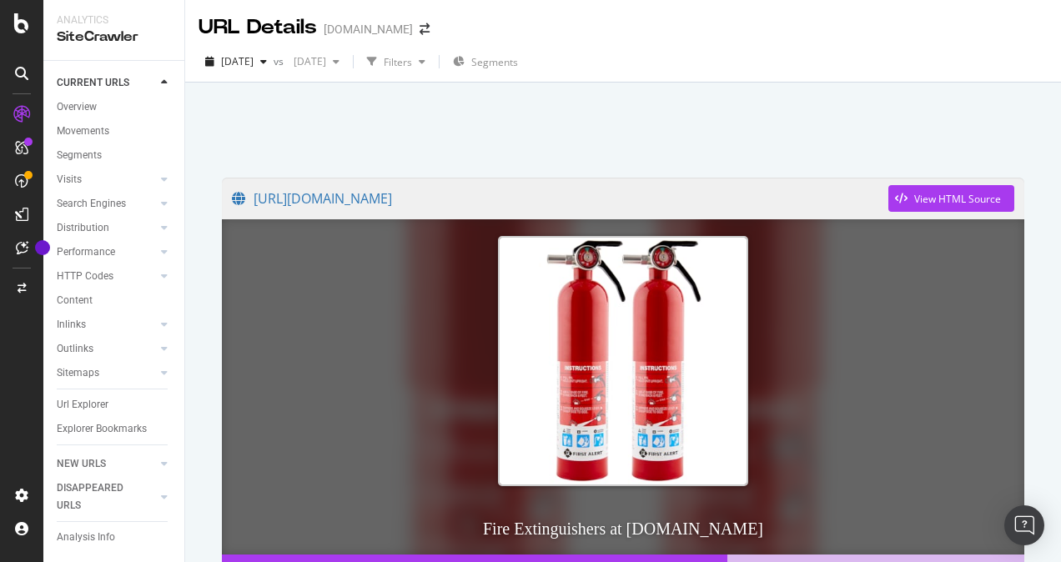
scroll to position [250, 0]
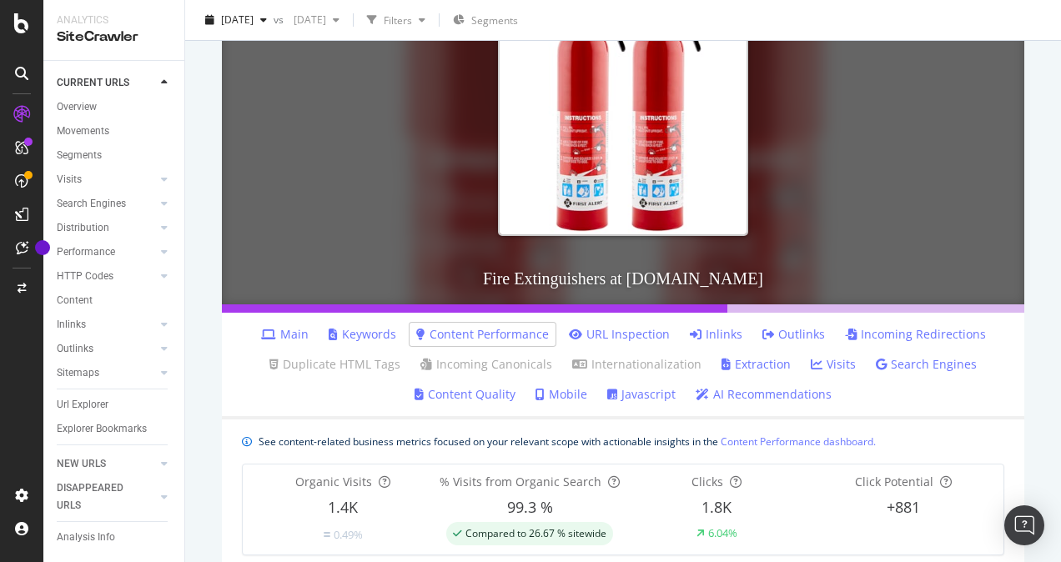
click at [707, 334] on link "Inlinks" at bounding box center [716, 334] width 53 height 17
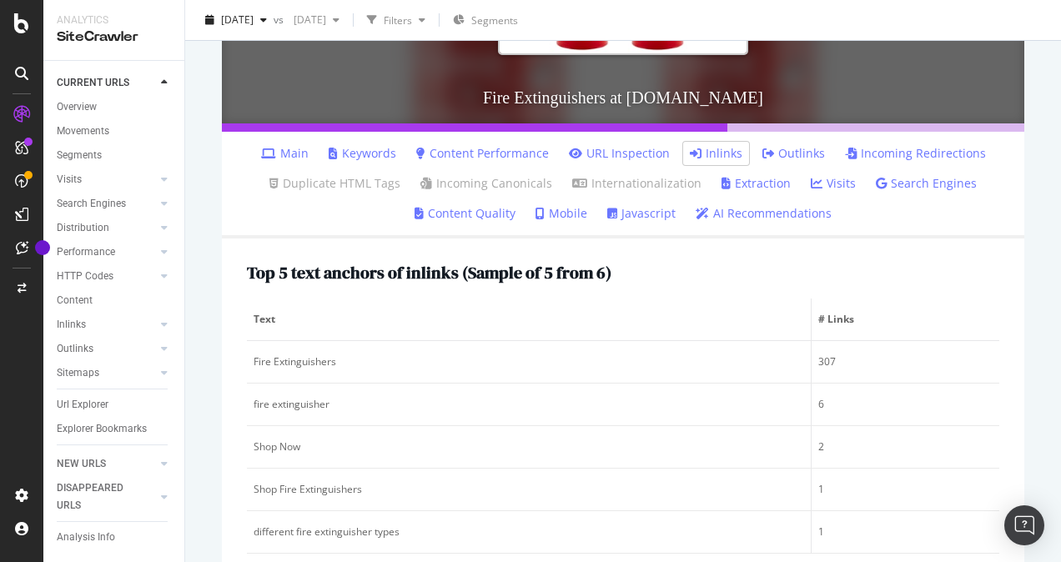
scroll to position [500, 0]
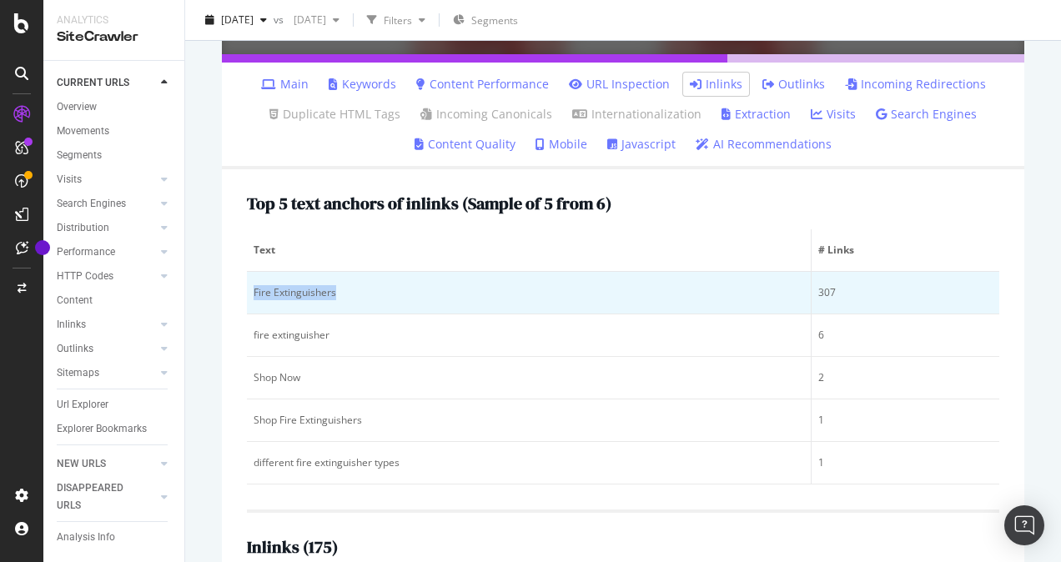
drag, startPoint x: 254, startPoint y: 292, endPoint x: 341, endPoint y: 291, distance: 86.7
click at [341, 291] on div "Fire Extinguishers" at bounding box center [529, 292] width 550 height 15
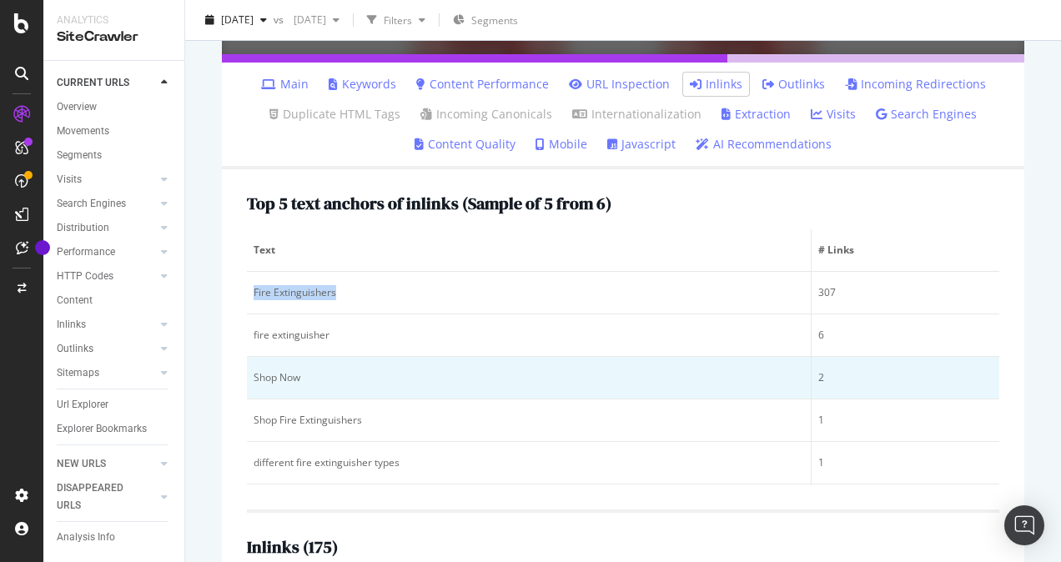
scroll to position [584, 0]
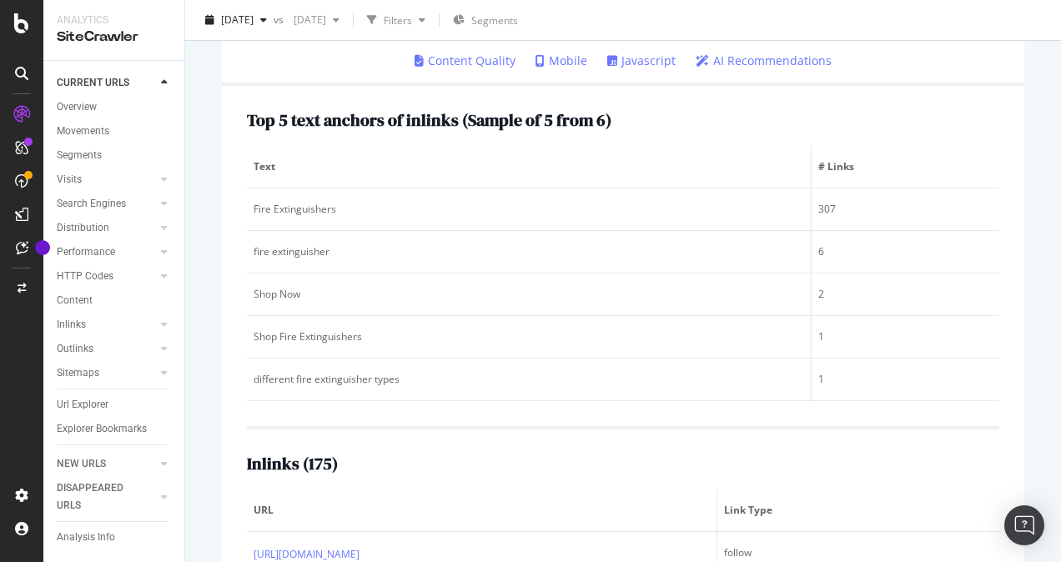
click at [1034, 274] on div "URL Details www.lowes.com 2025 Aug. 16th vs 2025 Aug. 2nd Filters Segments http…" at bounding box center [623, 281] width 876 height 562
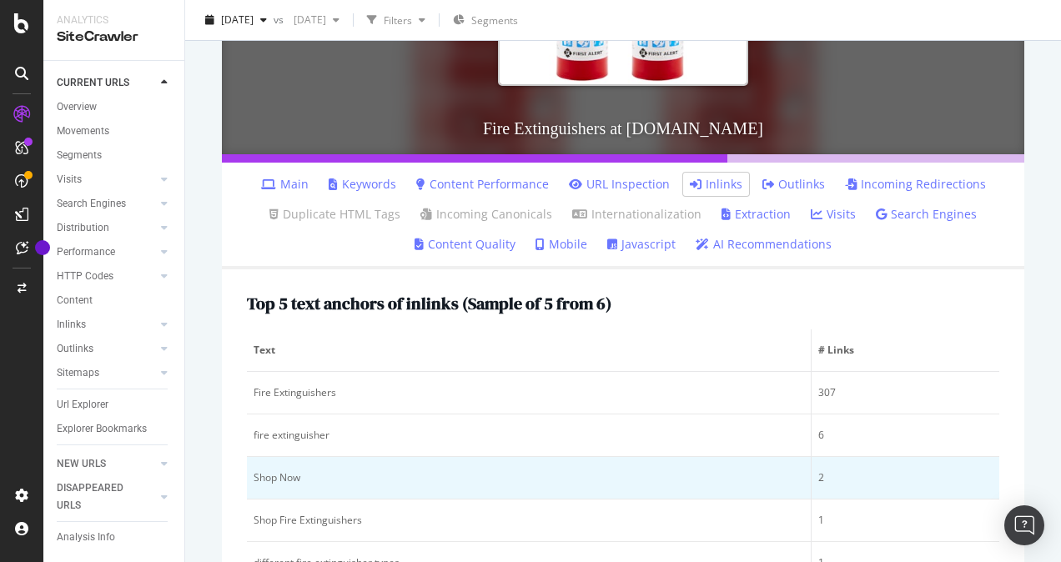
scroll to position [334, 0]
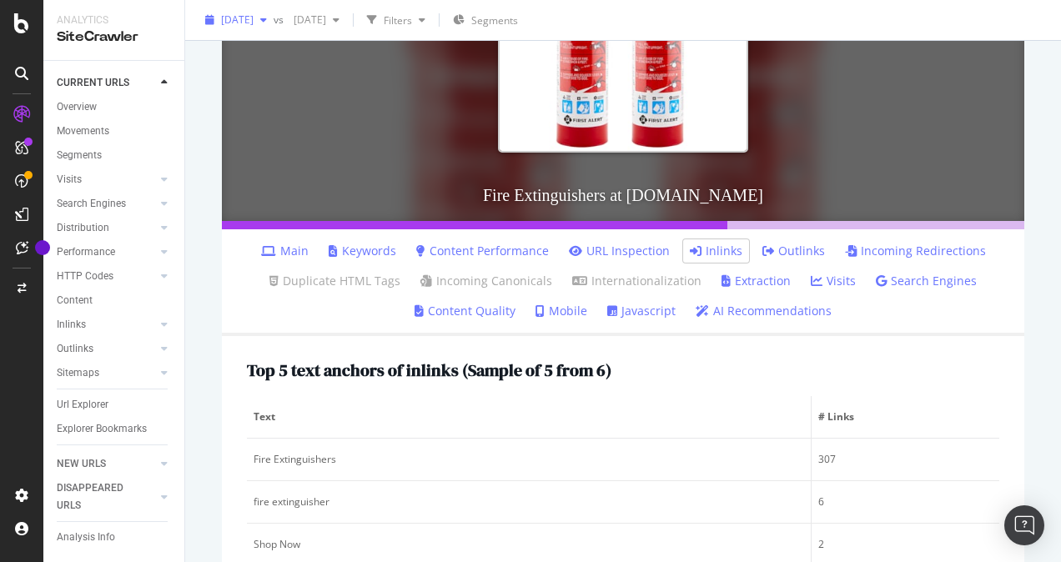
click at [254, 17] on span "2025 Aug. 16th" at bounding box center [237, 20] width 33 height 14
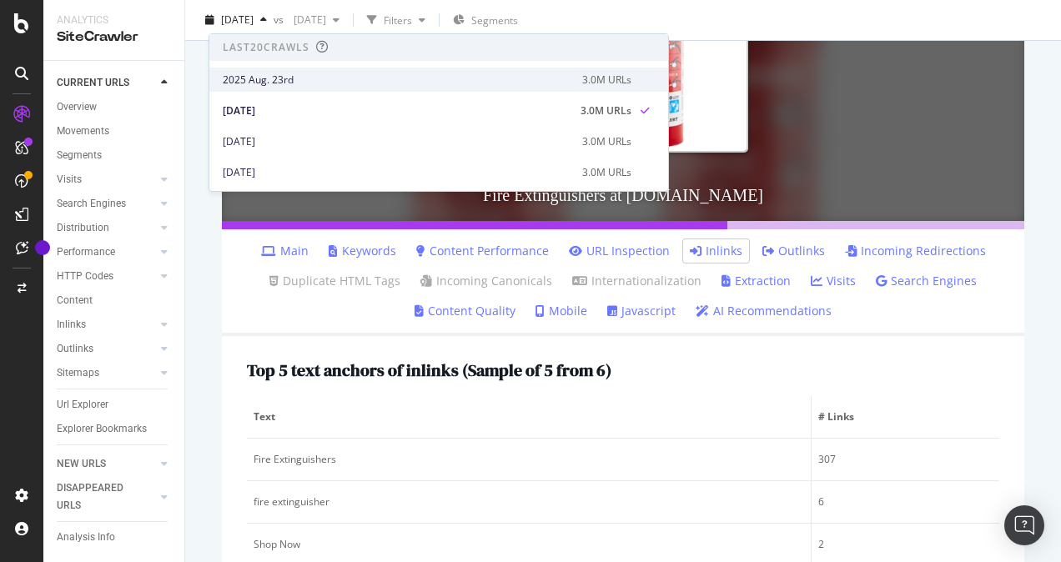
click at [291, 80] on div "2025 Aug. 23rd" at bounding box center [397, 80] width 349 height 15
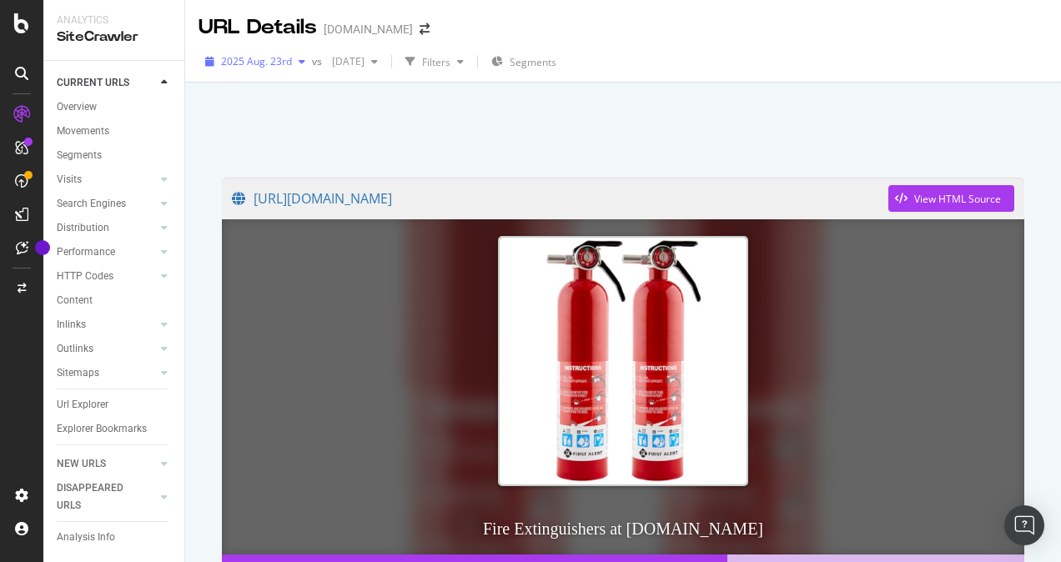
click at [271, 63] on span "2025 Aug. 23rd" at bounding box center [256, 61] width 71 height 14
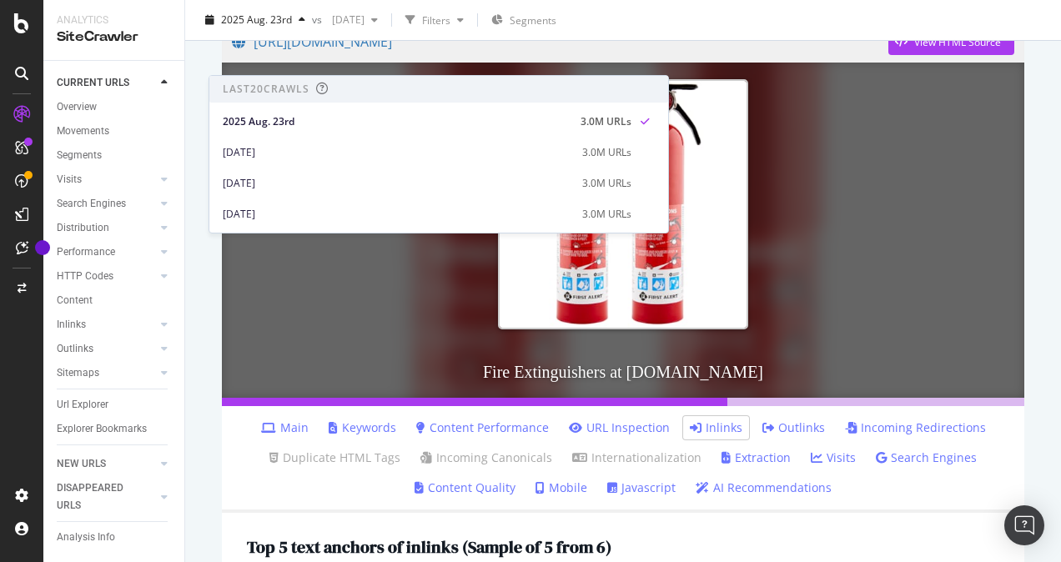
scroll to position [250, 0]
